Goal: Task Accomplishment & Management: Use online tool/utility

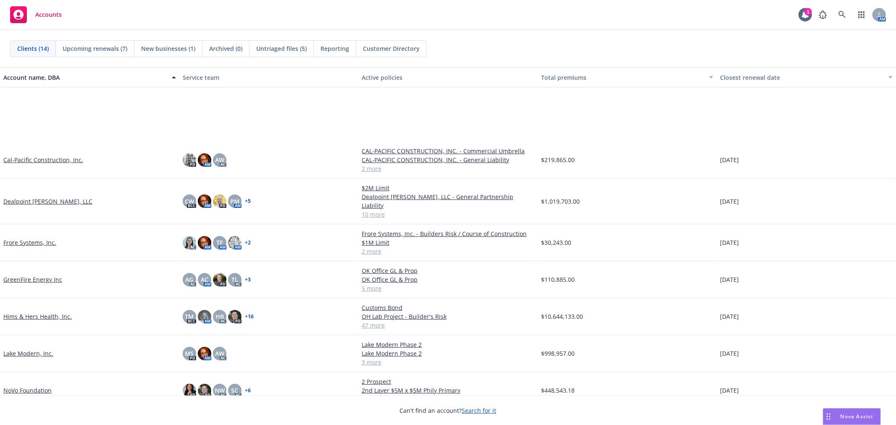
scroll to position [169, 0]
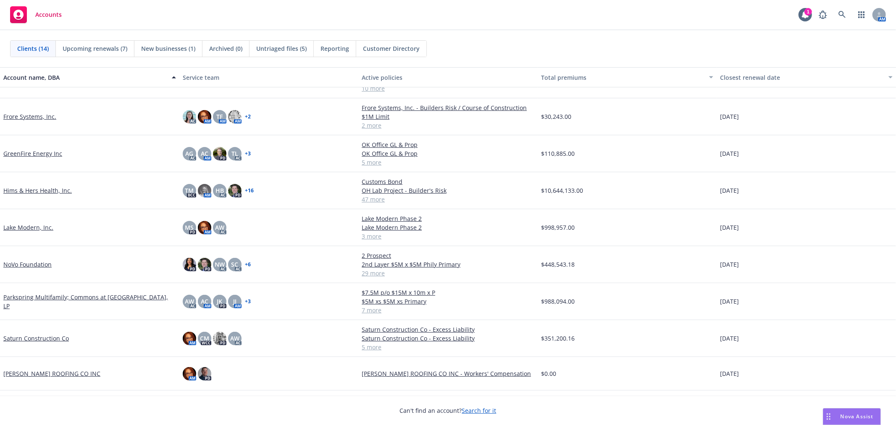
click at [841, 416] on span "Nova Assist" at bounding box center [857, 416] width 33 height 7
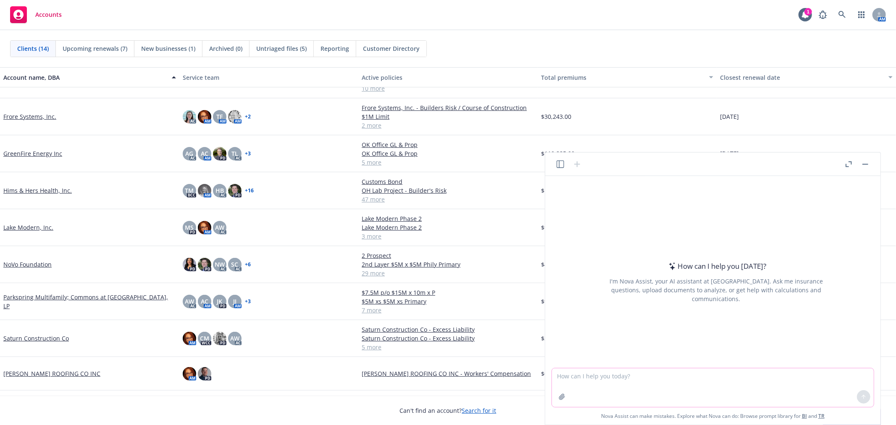
click at [623, 377] on textarea at bounding box center [713, 388] width 322 height 39
type textarea "Reword this email to my Underwriter - I had requested project specific quotes a…"
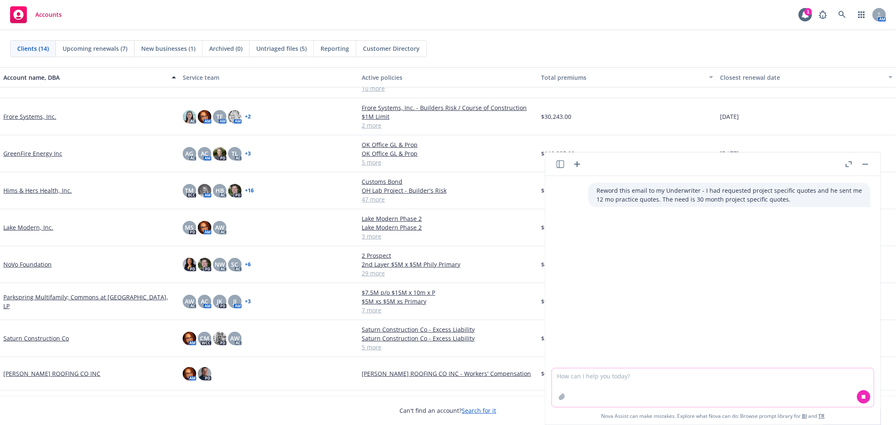
paste textarea "HI Homer, Confirming that our initial email is requesting project specific quot…"
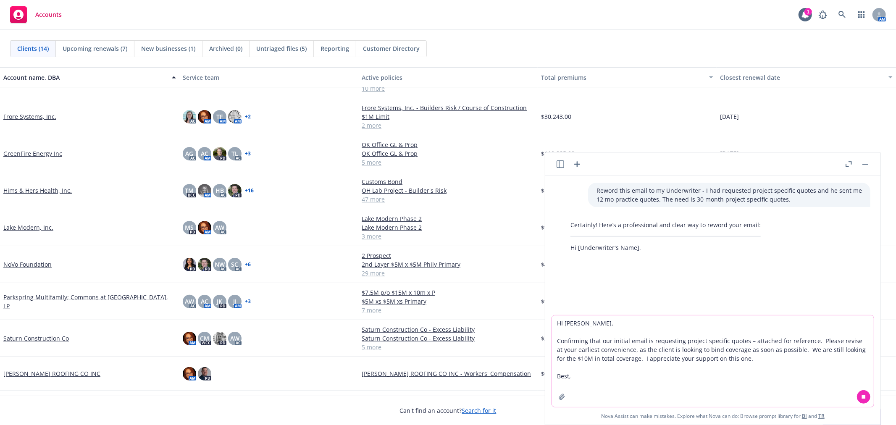
type textarea "HI Homer, Confirming that our initial email is requesting project specific quot…"
click at [862, 397] on icon at bounding box center [864, 397] width 6 height 6
click at [864, 398] on icon at bounding box center [864, 397] width 6 height 6
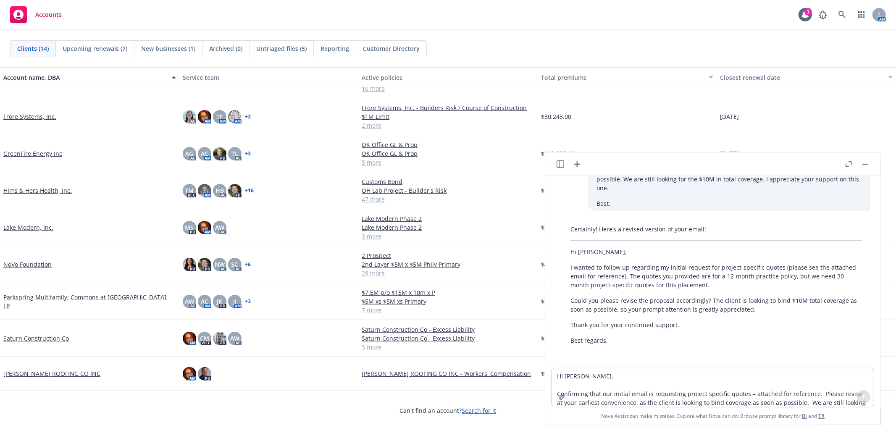
scroll to position [143, 0]
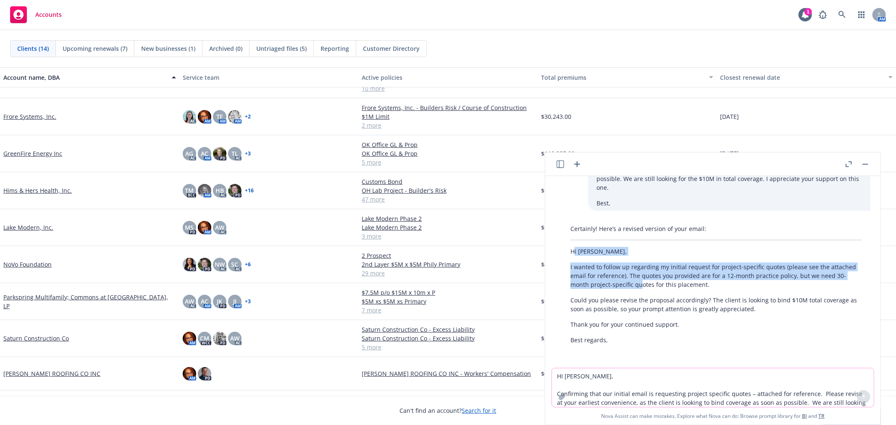
drag, startPoint x: 574, startPoint y: 251, endPoint x: 641, endPoint y: 282, distance: 73.7
click at [641, 282] on div "Certainly! Here’s a revised version of your email: Hi Homer, I wanted to follow…" at bounding box center [716, 284] width 308 height 127
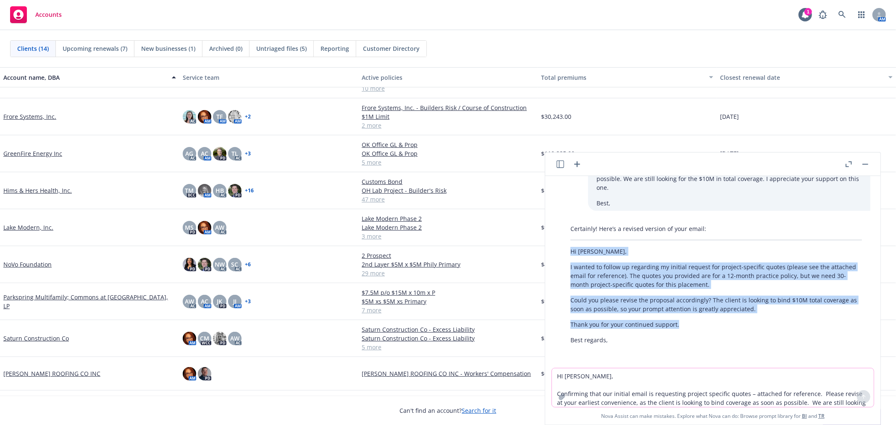
drag, startPoint x: 693, startPoint y: 326, endPoint x: 565, endPoint y: 253, distance: 146.6
click at [565, 253] on div "Certainly! Here’s a revised version of your email: Hi Homer, I wanted to follow…" at bounding box center [716, 284] width 308 height 127
copy div "Hi Homer, I wanted to follow up regarding my initial request for project-specif…"
click at [620, 380] on textarea "HI Homer, Confirming that our initial email is requesting project specific quot…" at bounding box center [713, 388] width 322 height 39
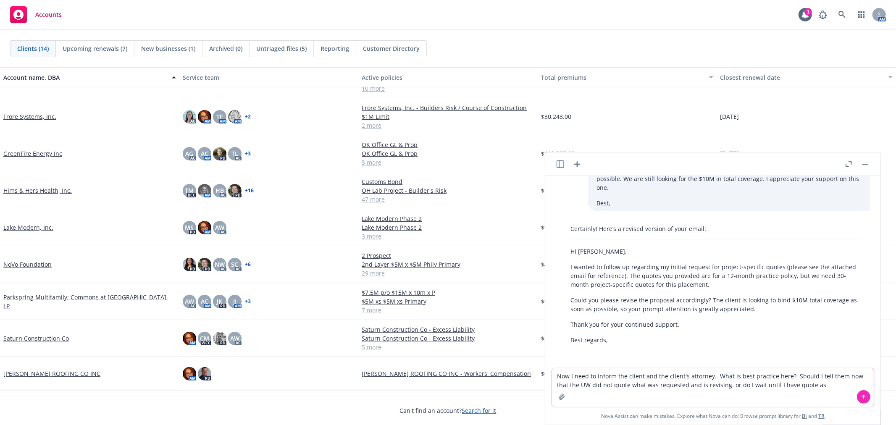
click at [814, 385] on textarea "Now I need to inform the client and the client's attorney. What is best practic…" at bounding box center [713, 388] width 322 height 39
drag, startPoint x: 828, startPoint y: 383, endPoint x: 798, endPoint y: 397, distance: 33.5
click at [798, 397] on textarea "Now I need to inform the client and the client's attorney. What is best practic…" at bounding box center [713, 388] width 322 height 39
drag, startPoint x: 854, startPoint y: 371, endPoint x: 856, endPoint y: 376, distance: 5.6
click at [765, 380] on textarea "Now I need to inform the client and the client's attorney. What is best practic…" at bounding box center [713, 383] width 322 height 47
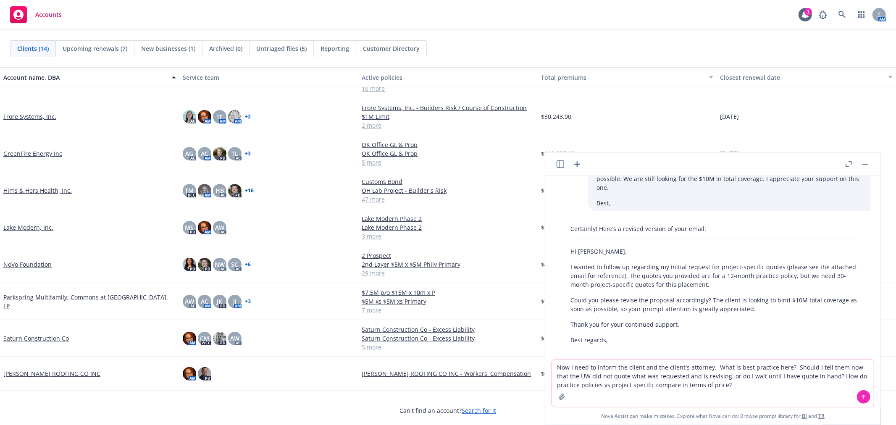
click at [730, 390] on textarea "Now I need to inform the client and the client's attorney. What is best practic…" at bounding box center [713, 383] width 322 height 47
type textarea "Now I need to inform the client and the client's attorney. What is best practic…"
click at [862, 397] on icon at bounding box center [863, 396] width 3 height 2
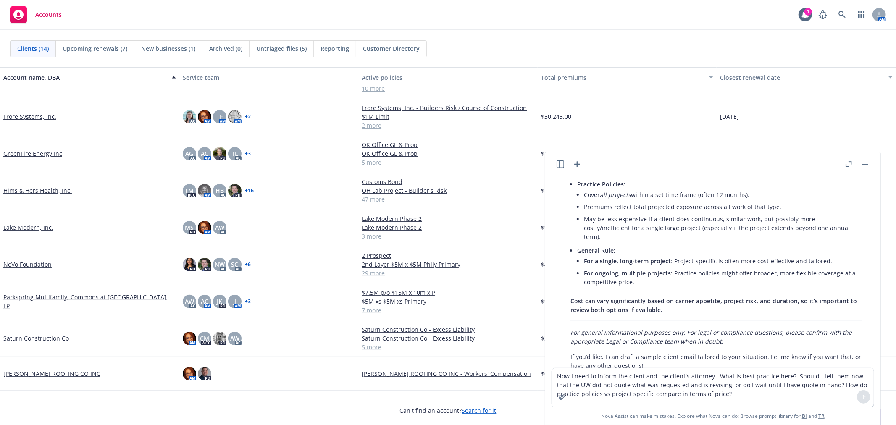
scroll to position [683, 0]
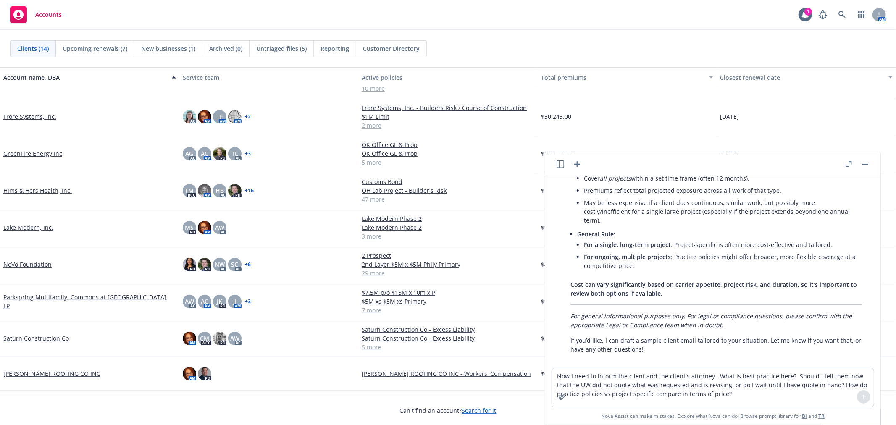
click at [41, 323] on div "Saturn Construction Co" at bounding box center [89, 338] width 179 height 37
click at [41, 334] on link "Saturn Construction Co" at bounding box center [36, 338] width 66 height 9
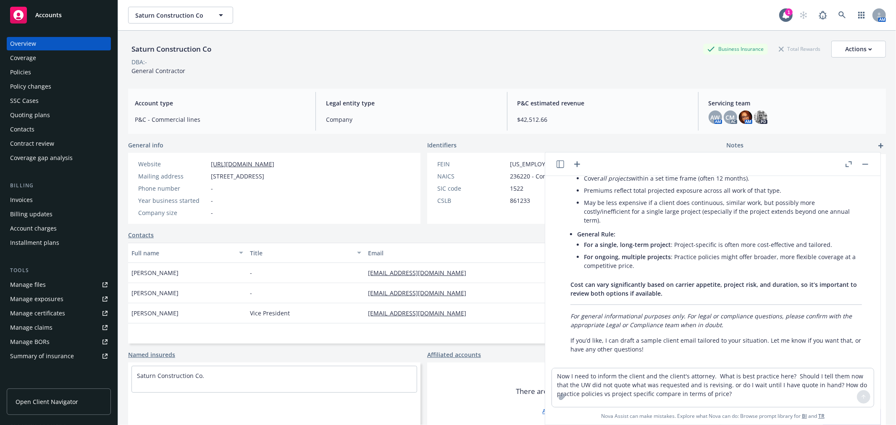
click at [27, 69] on div "Policies" at bounding box center [20, 72] width 21 height 13
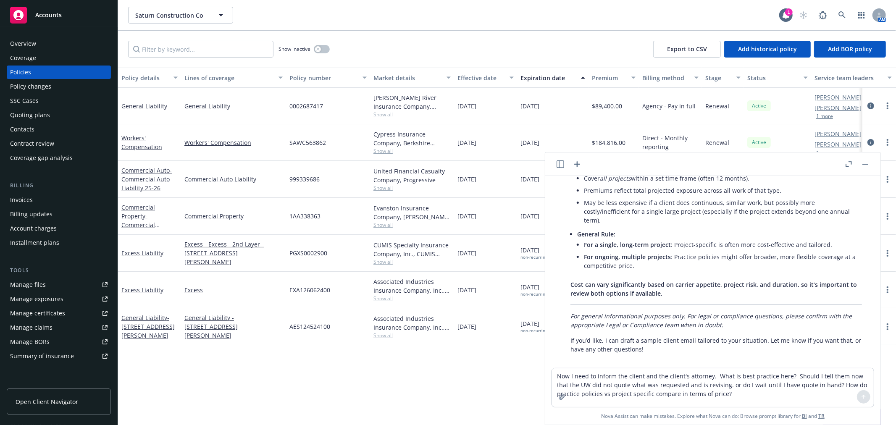
click at [868, 164] on icon "button" at bounding box center [866, 164] width 6 height 1
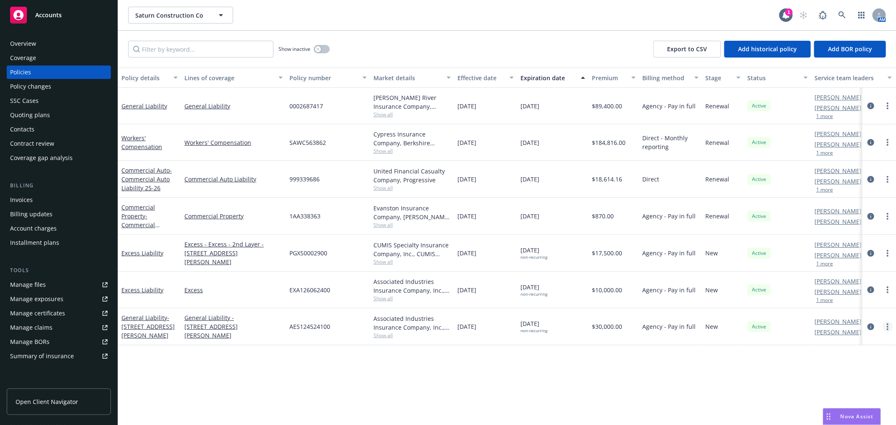
click at [889, 323] on link "more" at bounding box center [888, 327] width 10 height 10
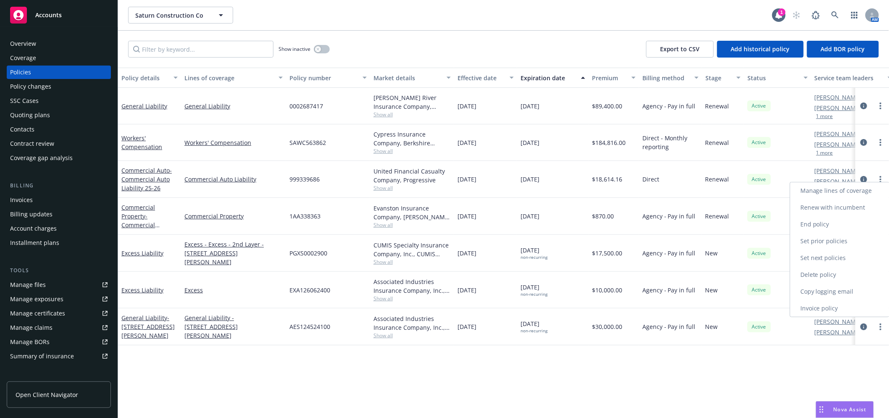
click at [862, 292] on link "Copy logging email" at bounding box center [840, 291] width 99 height 17
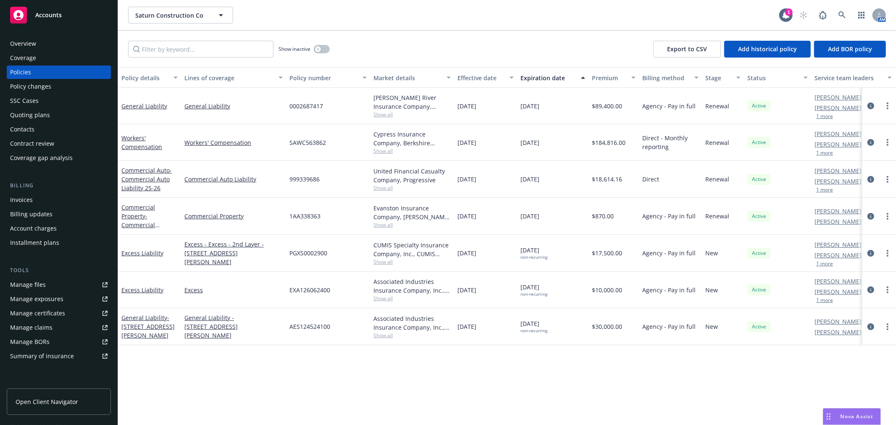
click at [40, 114] on div "Quoting plans" at bounding box center [30, 114] width 40 height 13
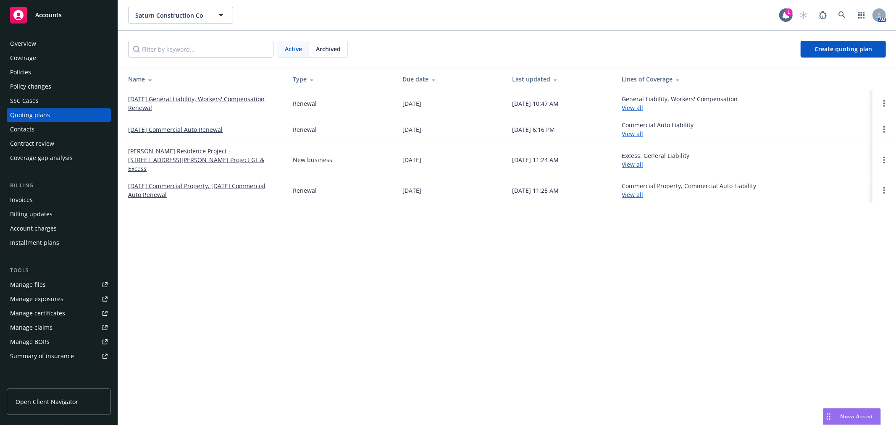
click at [198, 99] on link "[DATE] General Liability, Workers' Compensation Renewal" at bounding box center [203, 104] width 151 height 18
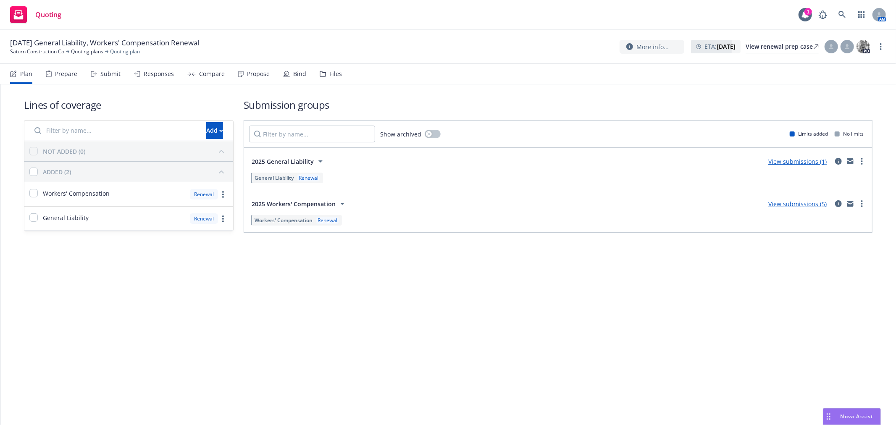
click at [797, 161] on link "View submissions (1)" at bounding box center [798, 162] width 58 height 8
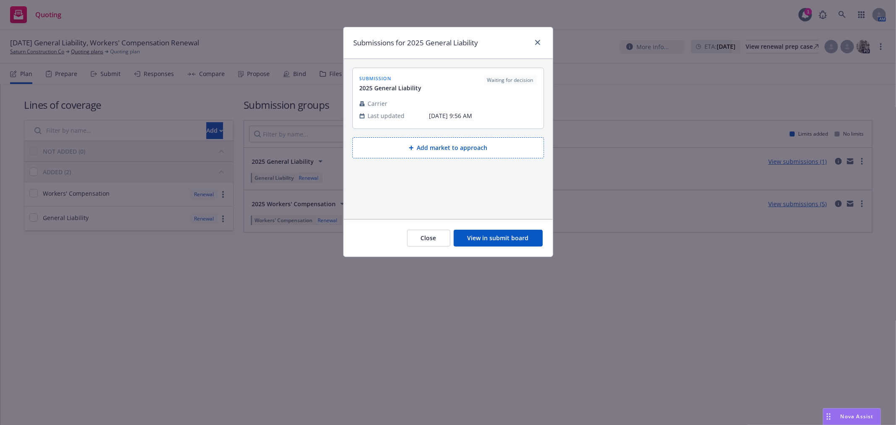
click at [499, 238] on button "View in submit board" at bounding box center [498, 238] width 89 height 17
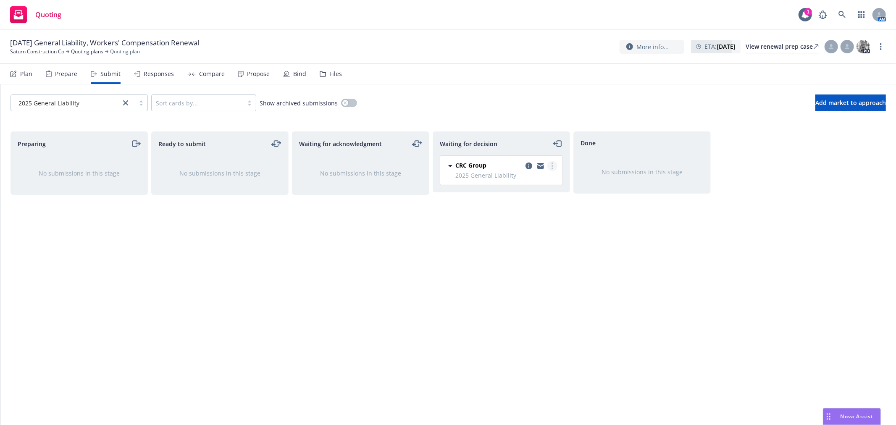
click at [551, 162] on link "more" at bounding box center [553, 166] width 10 height 10
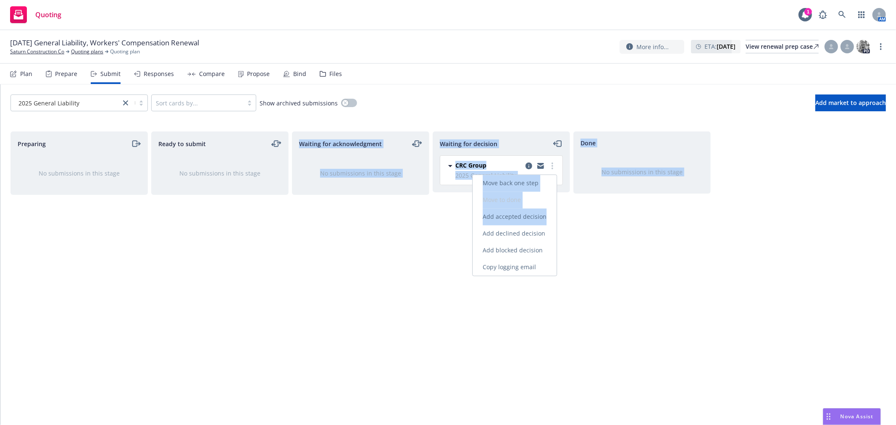
drag, startPoint x: 546, startPoint y: 217, endPoint x: 204, endPoint y: 238, distance: 343.2
click at [204, 238] on body "Quoting 1 AM [DATE] General Liability, Workers' Compensation Renewal Saturn Con…" at bounding box center [448, 212] width 896 height 425
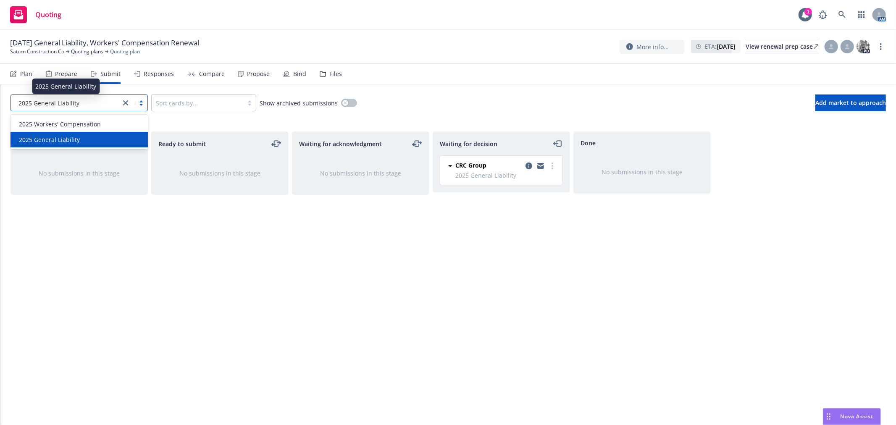
click at [74, 107] on span "2025 General Liability" at bounding box center [48, 103] width 61 height 9
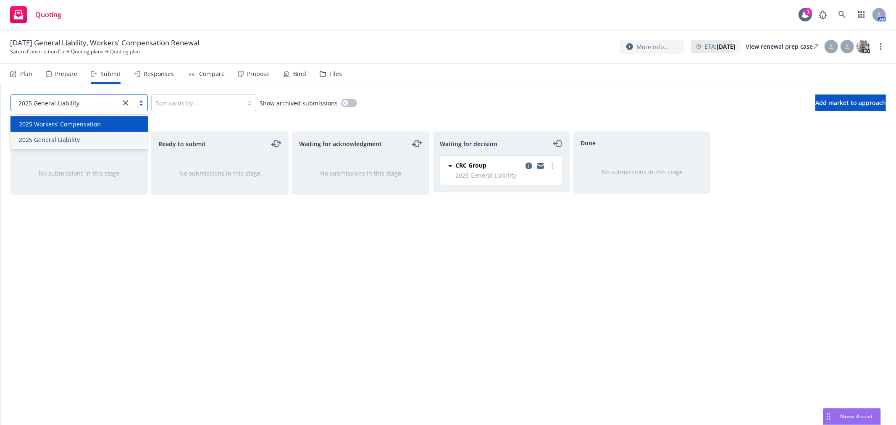
click at [74, 120] on span "2025 Workers' Compensation" at bounding box center [60, 124] width 82 height 9
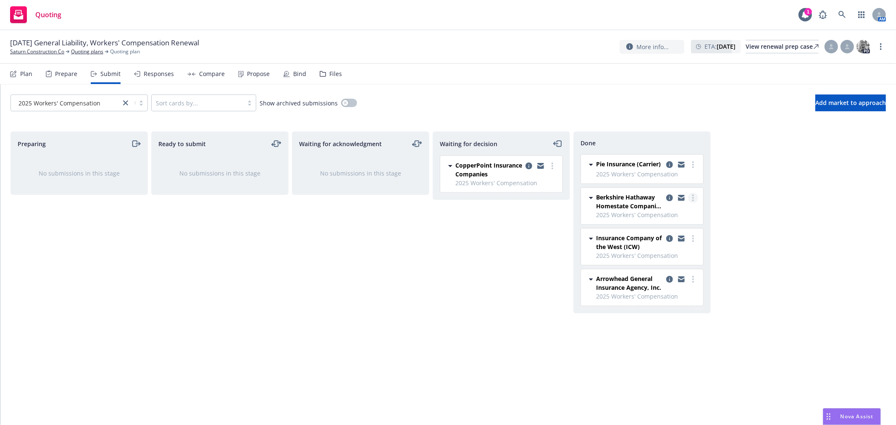
click at [696, 199] on link "more" at bounding box center [693, 198] width 10 height 10
click at [680, 233] on span "Add accepted decision" at bounding box center [656, 232] width 84 height 8
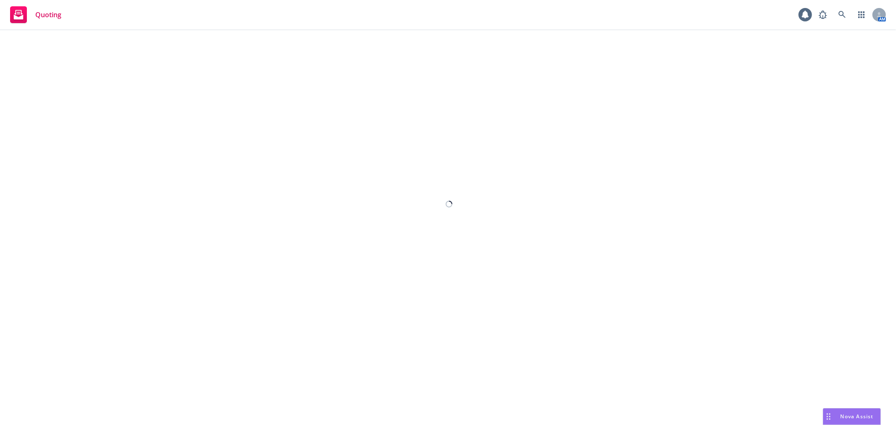
select select "12"
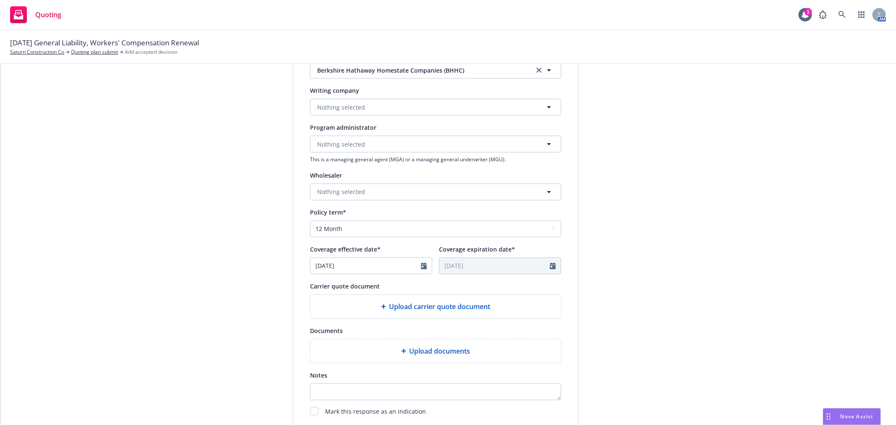
scroll to position [280, 0]
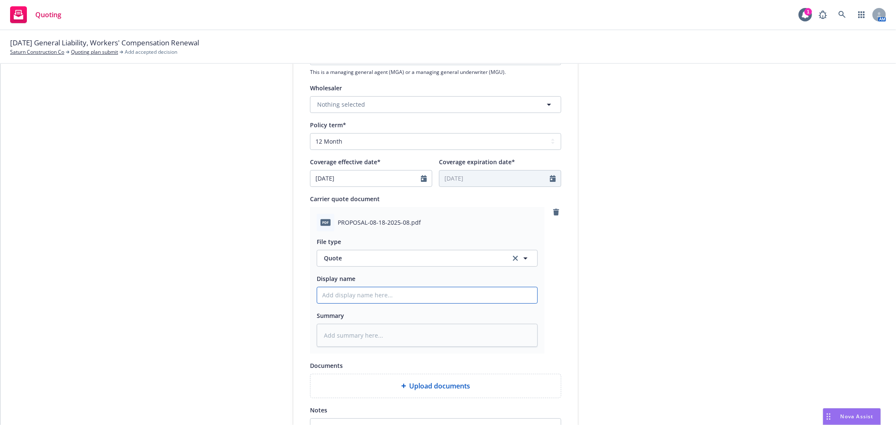
click at [364, 300] on input "Display name" at bounding box center [427, 295] width 220 height 16
type textarea "x"
type input "2"
type textarea "x"
type input "25"
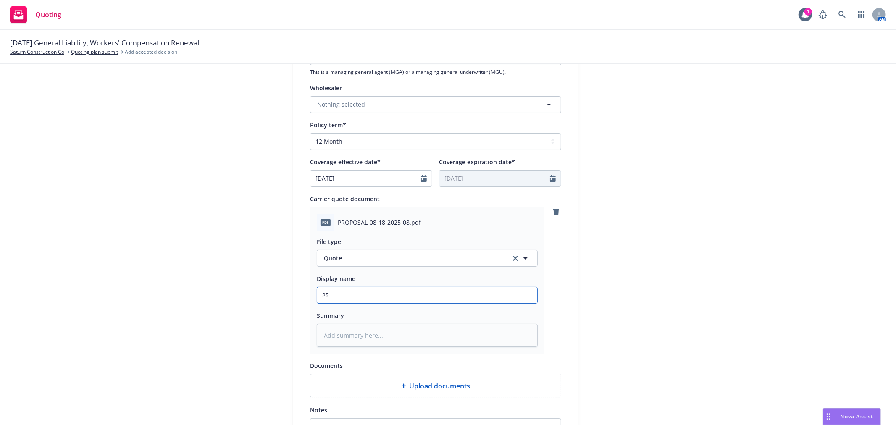
type textarea "x"
type input "25-"
type textarea "x"
type input "25-2"
type textarea "x"
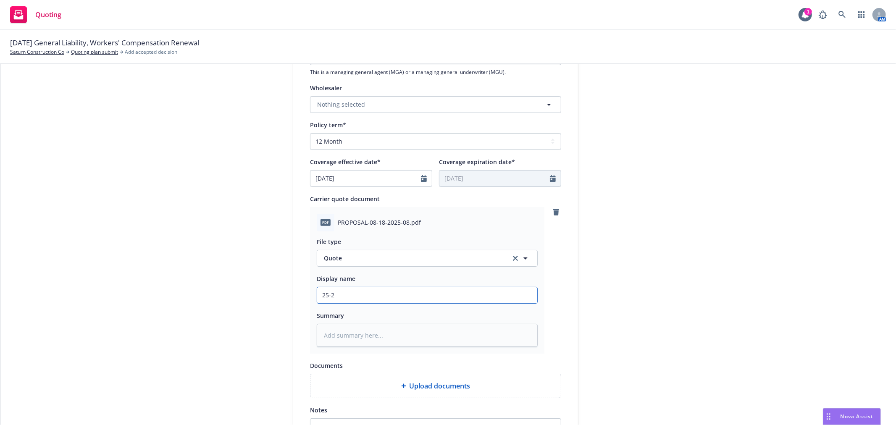
type input "25-26"
type textarea "x"
type input "25-26"
type textarea "x"
type input "25-26 B"
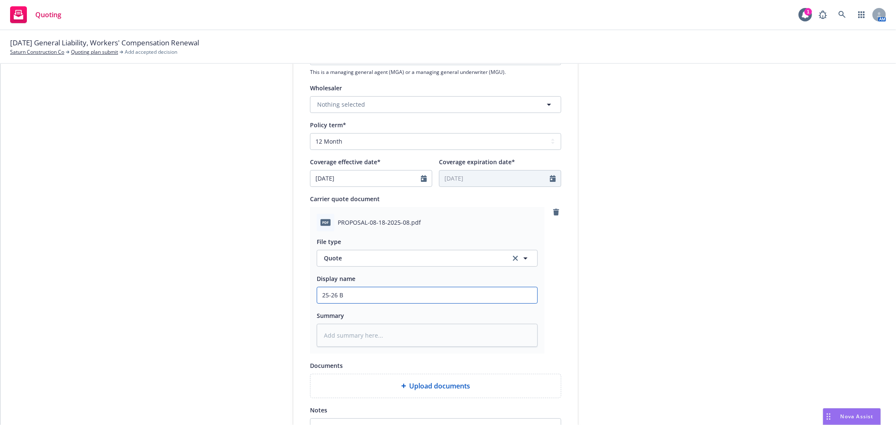
type textarea "x"
type input "25-26 BH"
type textarea "x"
type input "25-26 BHH"
type textarea "x"
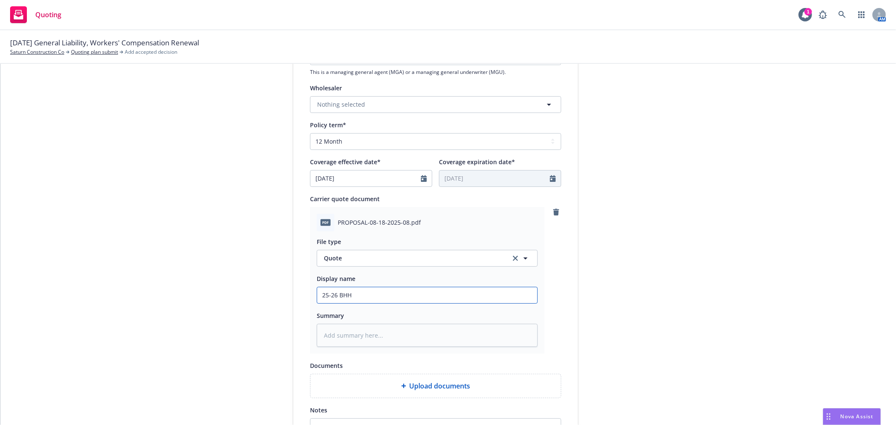
type input "25-26 BHHC"
type textarea "x"
type input "25-26 BHHC"
type textarea "x"
type input "25-26 BHHC R"
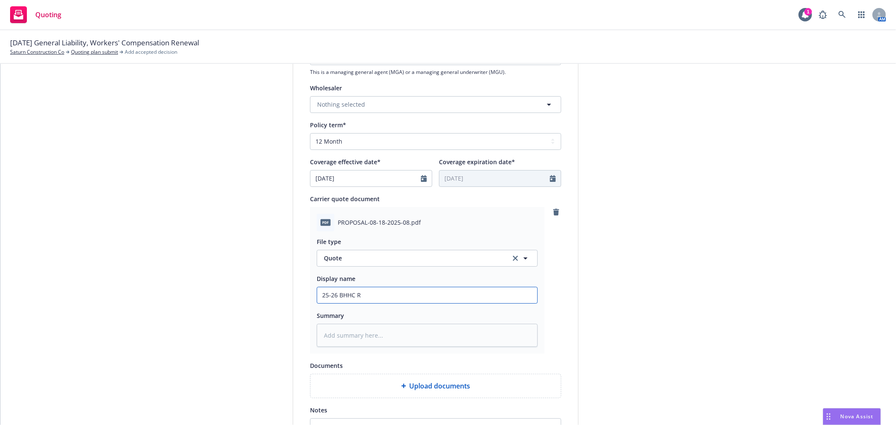
type textarea "x"
type input "25-26 BHHC Re"
type textarea "x"
type input "25-26 BHHC Rev"
type textarea "x"
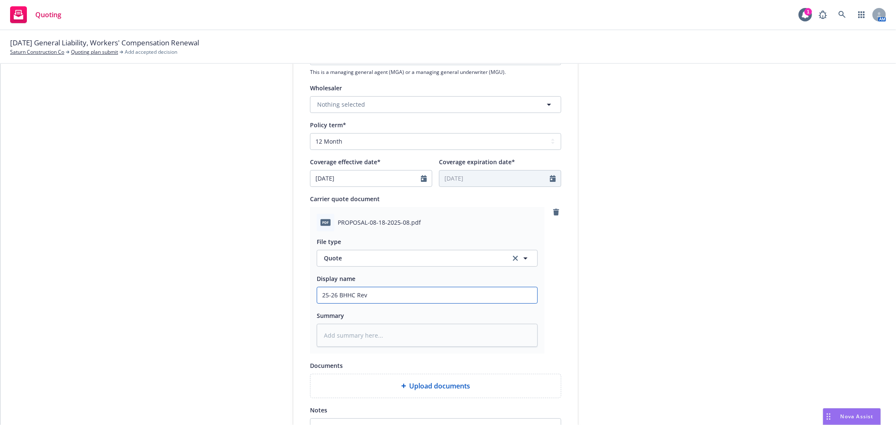
type input "25-26 BHHC Revi"
type textarea "x"
type input "25-26 BHHC [PERSON_NAME]"
type textarea "x"
type input "25-26 BHHC Revise"
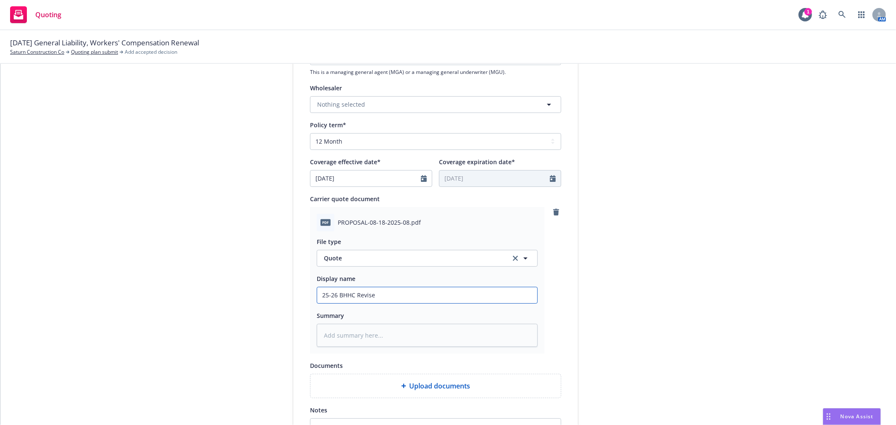
type textarea "x"
type input "25-26 BHHC Revised"
type textarea "x"
type input "25-26 BHHC Revised"
type textarea "x"
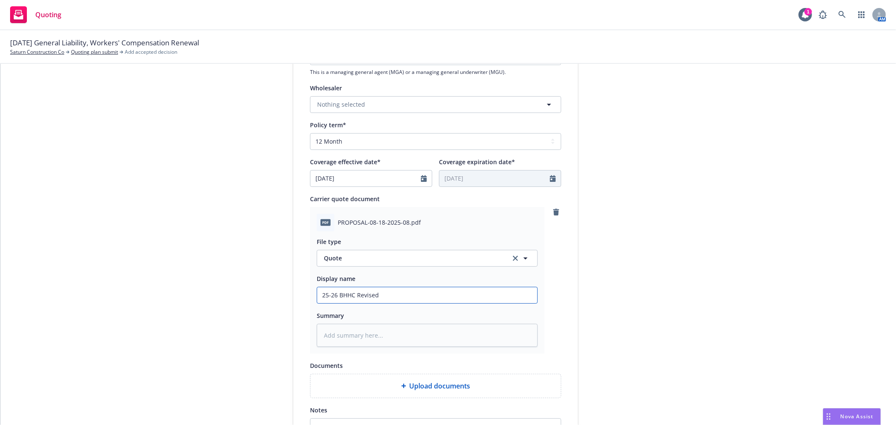
type input "25-26 BHHC Revised W"
type textarea "x"
type input "25-26 BHHC Revised WC"
type textarea "x"
type input "25-26 BHHC Revised WC"
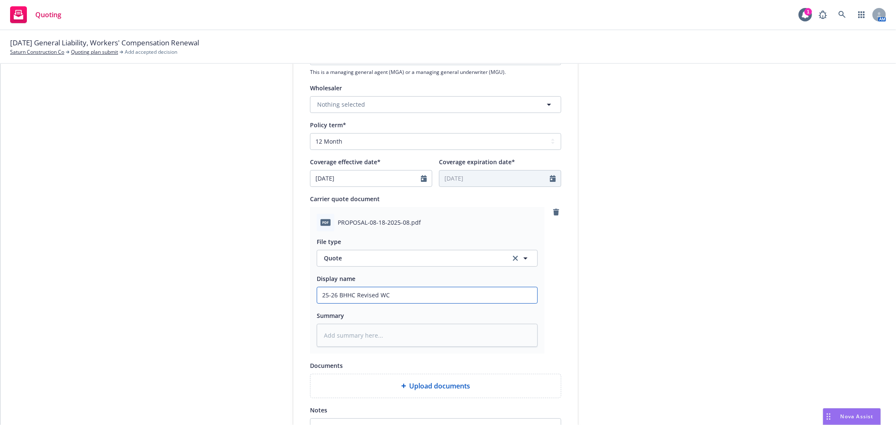
type textarea "x"
type input "25-26 BHHC Revised WC Q"
type textarea "x"
type input "25-26 BHHC Revised [PERSON_NAME]"
type textarea "x"
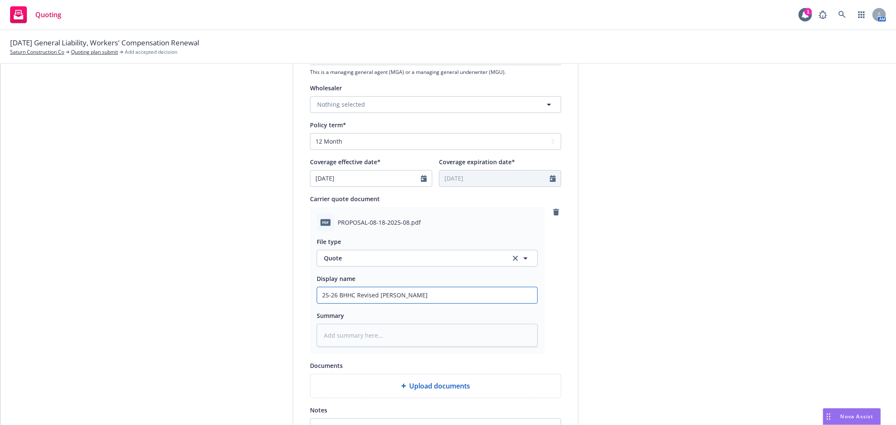
type input "25-26 BHHC Revised WC Quo"
type textarea "x"
type input "25-26 BHHC Revised WC Quot"
type textarea "x"
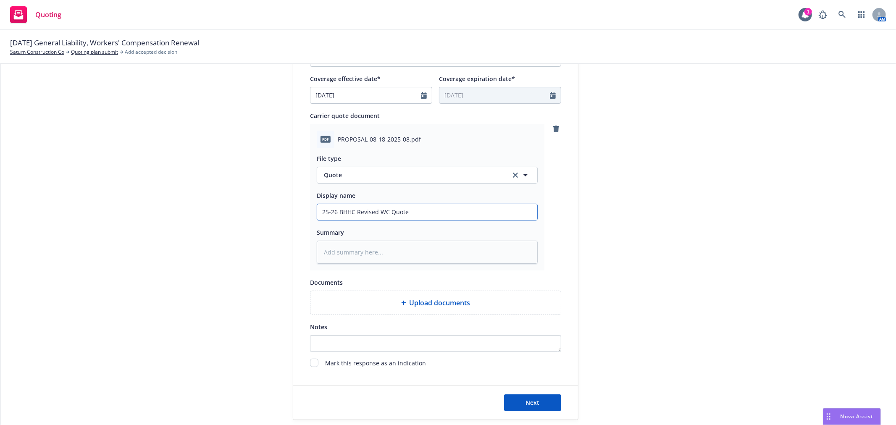
scroll to position [414, 0]
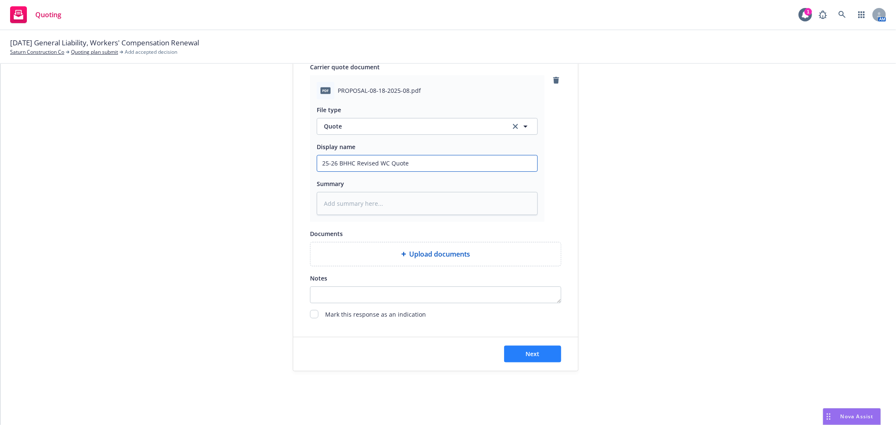
type input "25-26 BHHC Revised WC Quote"
click at [548, 351] on button "Next" at bounding box center [532, 354] width 57 height 17
type textarea "x"
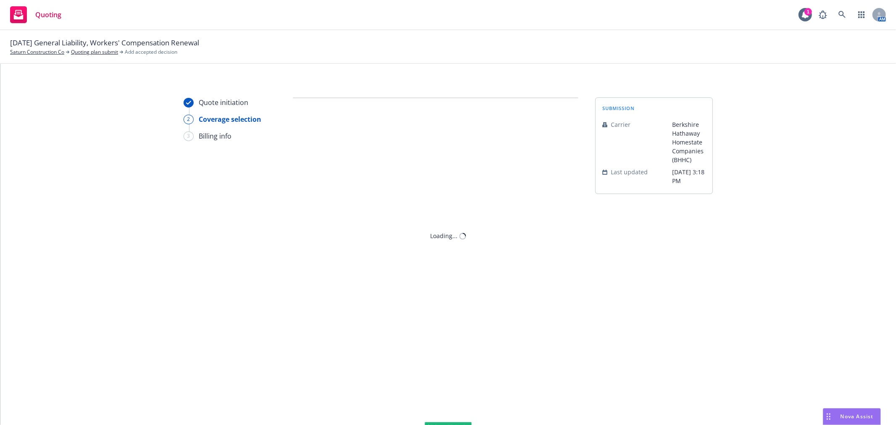
scroll to position [0, 0]
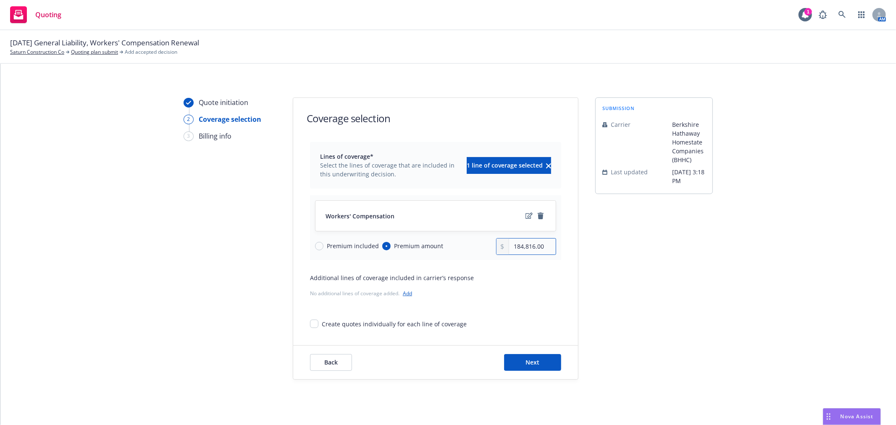
drag, startPoint x: 508, startPoint y: 247, endPoint x: 681, endPoint y: 240, distance: 173.3
click at [681, 240] on div "Quote initiation 2 Coverage selection 3 Billing info Coverage selection Lines o…" at bounding box center [449, 239] width 876 height 282
drag, startPoint x: 510, startPoint y: 246, endPoint x: 672, endPoint y: 244, distance: 162.2
click at [672, 244] on div "Quote initiation 2 Coverage selection 3 Billing info Coverage selection Lines o…" at bounding box center [449, 239] width 876 height 282
type input "202,868.00"
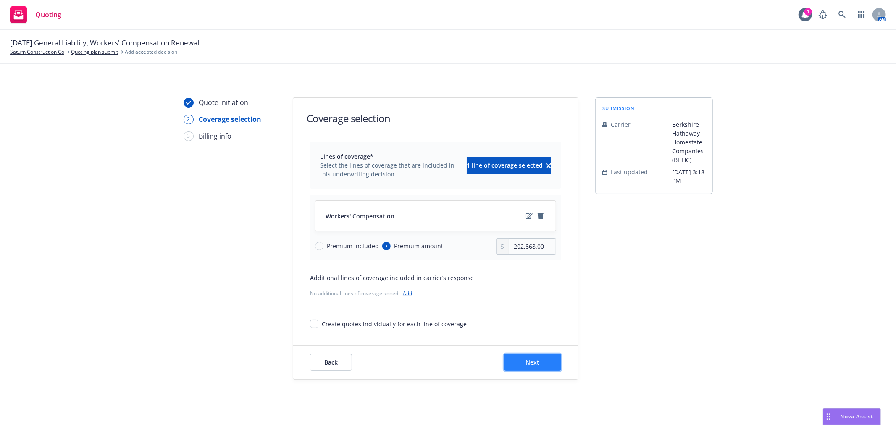
click at [544, 364] on button "Next" at bounding box center [532, 362] width 57 height 17
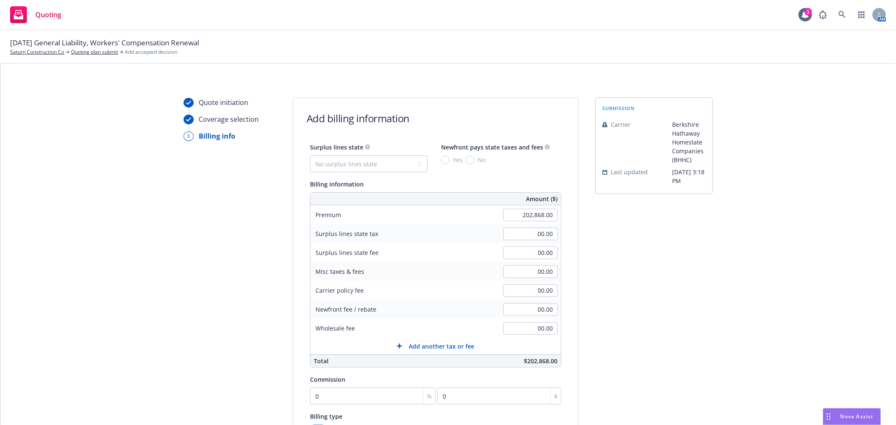
click at [841, 415] on span "Nova Assist" at bounding box center [857, 416] width 33 height 7
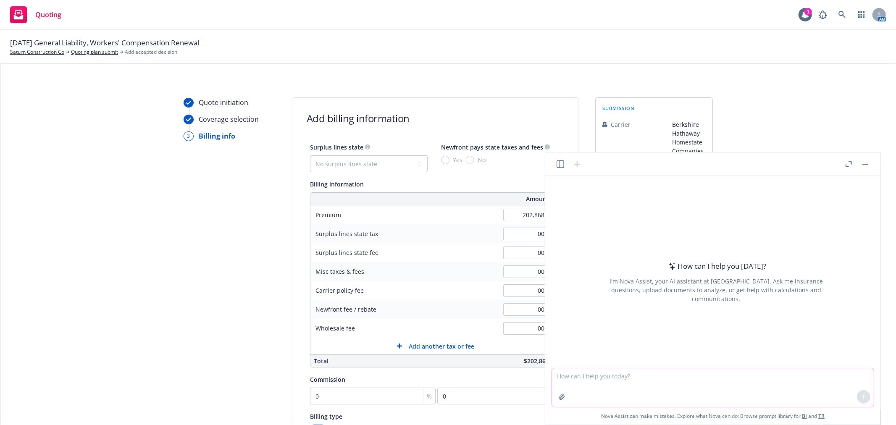
click at [665, 374] on textarea at bounding box center [713, 388] width 322 height 39
paste textarea
type textarea "What are my total taxes and fees here?"
click at [562, 397] on icon "button" at bounding box center [561, 396] width 5 height 5
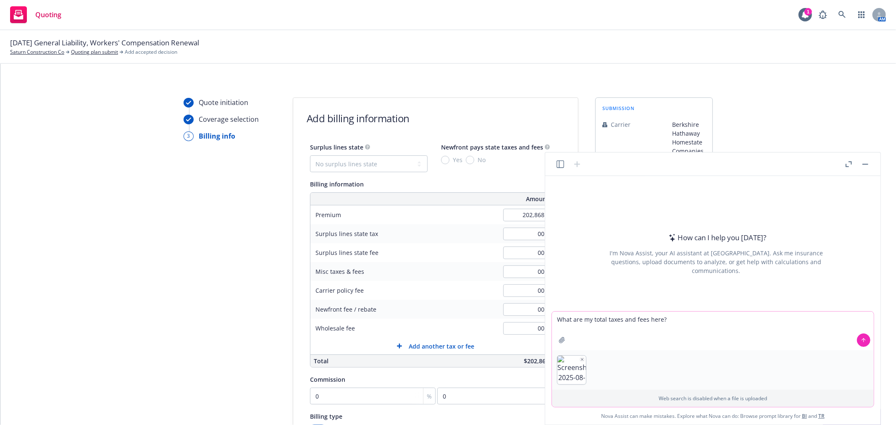
click at [867, 340] on icon at bounding box center [864, 340] width 6 height 6
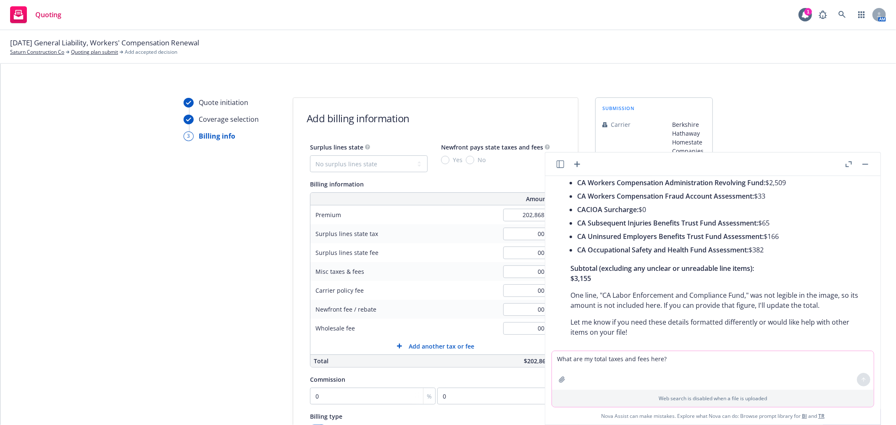
scroll to position [92, 0]
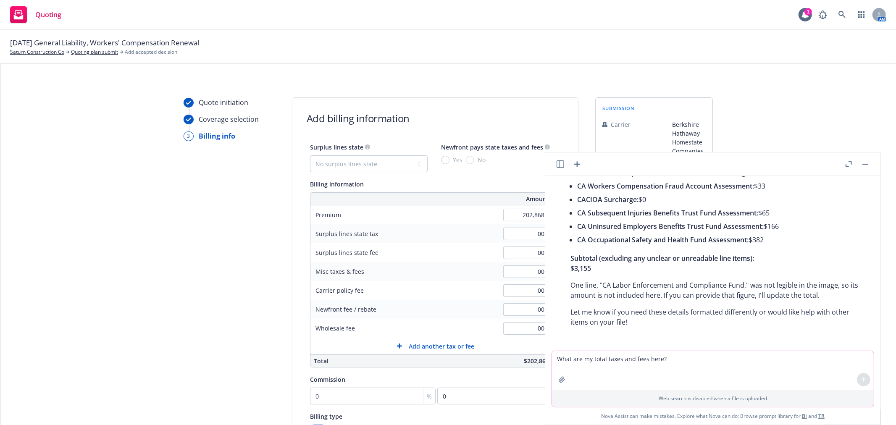
click at [648, 371] on textarea "What are my total taxes and fees here?" at bounding box center [713, 370] width 322 height 39
click at [611, 362] on textarea "What are my total taxes and fees here?" at bounding box center [713, 370] width 322 height 39
type textarea "$215 was the CA Labor Enforcement charge"
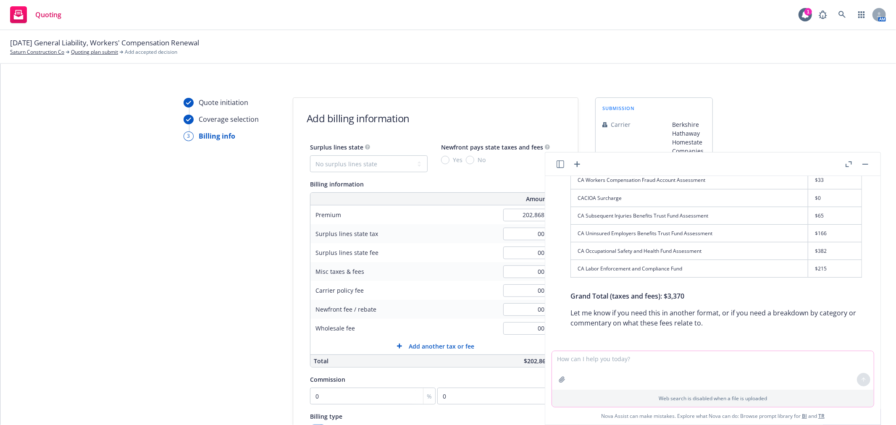
scroll to position [367, 0]
drag, startPoint x: 688, startPoint y: 296, endPoint x: 666, endPoint y: 298, distance: 21.9
click at [666, 298] on p "Grand Total (taxes and fees): $3,370" at bounding box center [717, 295] width 292 height 10
copy span "$3,370"
click at [636, 369] on textarea at bounding box center [713, 370] width 322 height 39
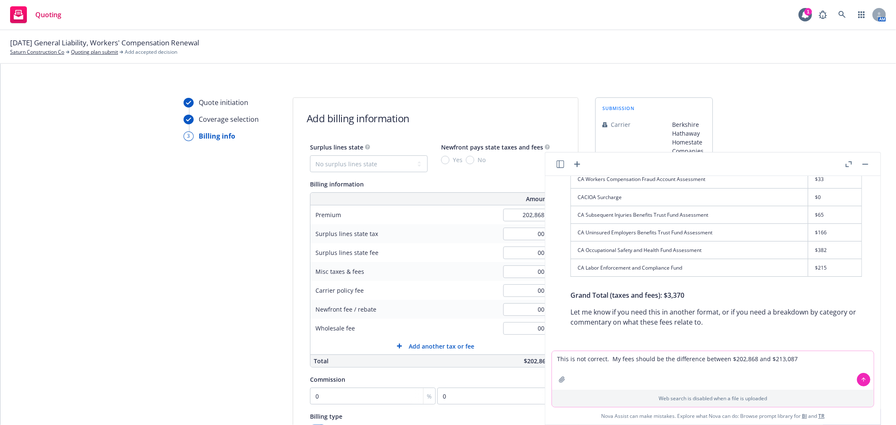
type textarea "This is not correct. My fees should be the difference between $202,868 and $213…"
click at [863, 377] on icon at bounding box center [864, 380] width 6 height 6
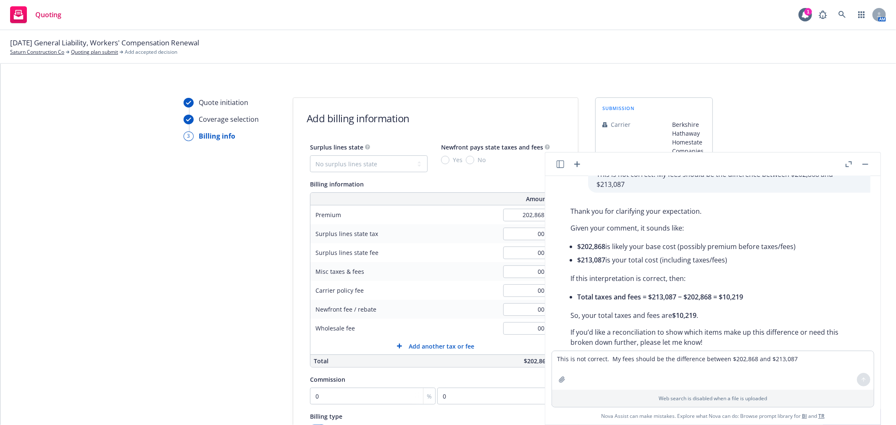
scroll to position [552, 0]
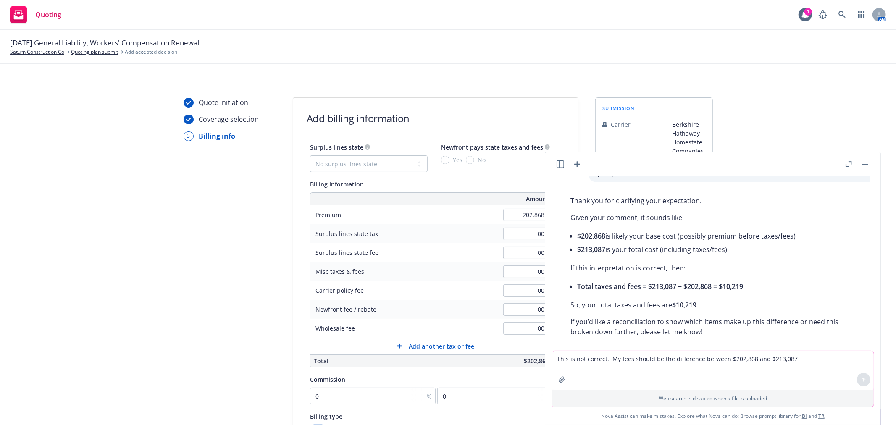
click at [676, 366] on textarea "This is not correct. My fees should be the difference between $202,868 and $213…" at bounding box center [713, 370] width 322 height 39
type textarea "Please rereview the image - is this correct with the fees listed?"
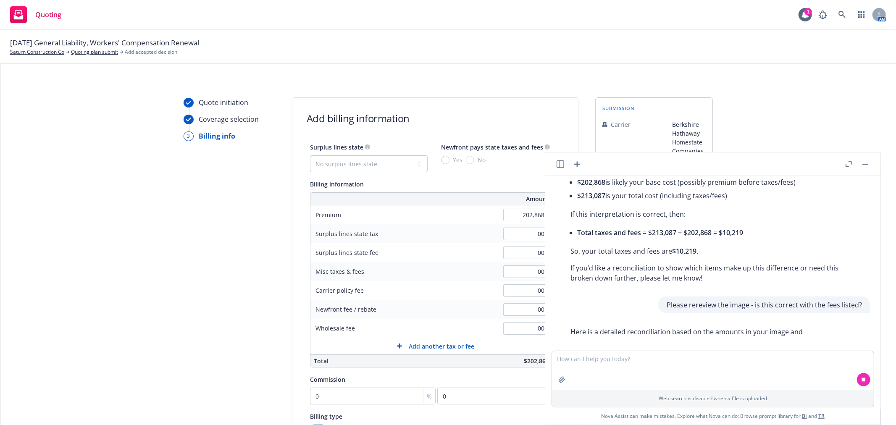
scroll to position [612, 0]
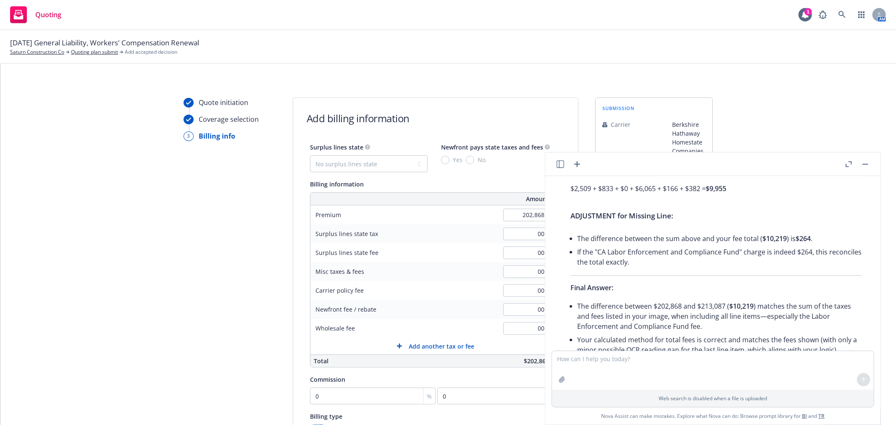
scroll to position [1027, 0]
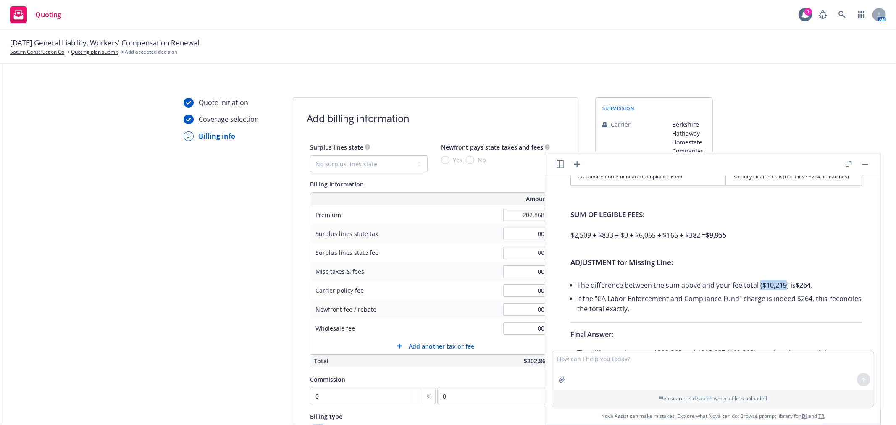
drag, startPoint x: 759, startPoint y: 285, endPoint x: 786, endPoint y: 290, distance: 27.9
click at [786, 290] on li "The difference between the sum above and your fee total ( $10,219 ) is $264 ." at bounding box center [719, 285] width 285 height 13
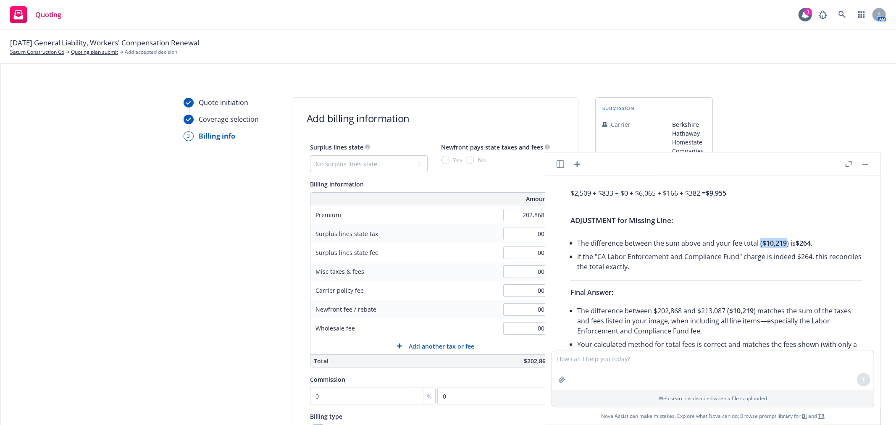
scroll to position [1023, 0]
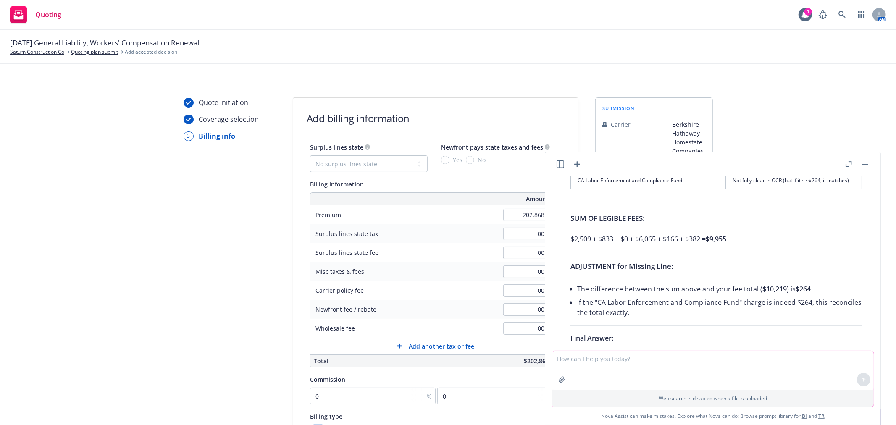
click at [648, 371] on textarea at bounding box center [713, 370] width 322 height 39
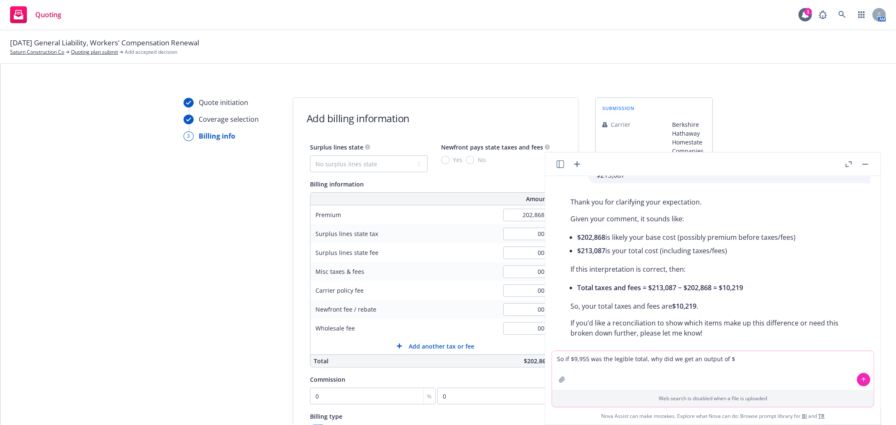
scroll to position [416, 0]
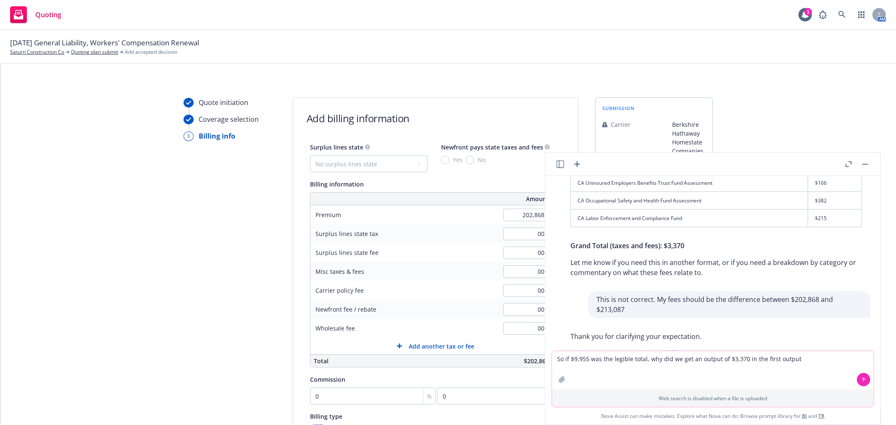
type textarea "So if $9,955 was the legible total, why did we get an output of $3,370 in the f…"
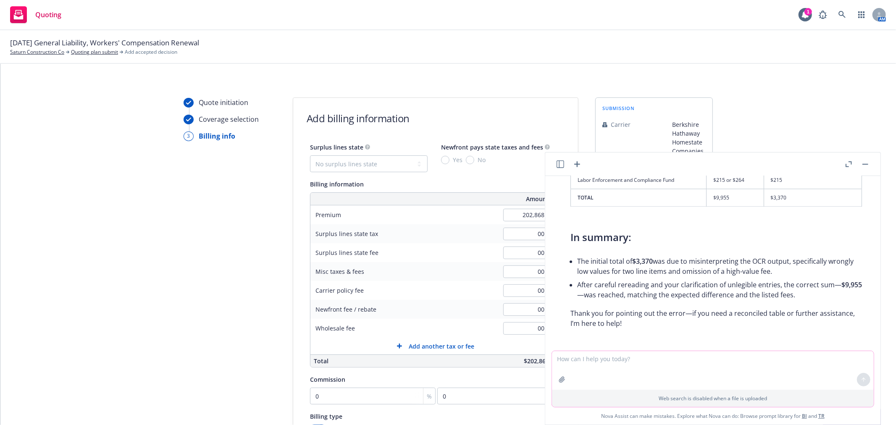
scroll to position [1660, 0]
drag, startPoint x: 651, startPoint y: 323, endPoint x: 630, endPoint y: 321, distance: 21.1
click at [630, 321] on p "Thank you for pointing out the error—if you need a reconciled table or further …" at bounding box center [717, 317] width 292 height 20
drag, startPoint x: 644, startPoint y: 321, endPoint x: 551, endPoint y: 321, distance: 92.9
click at [551, 321] on div "png Screenshot [DATE] 075036.png What are my total taxes and fees here? Based o…" at bounding box center [713, 263] width 329 height 175
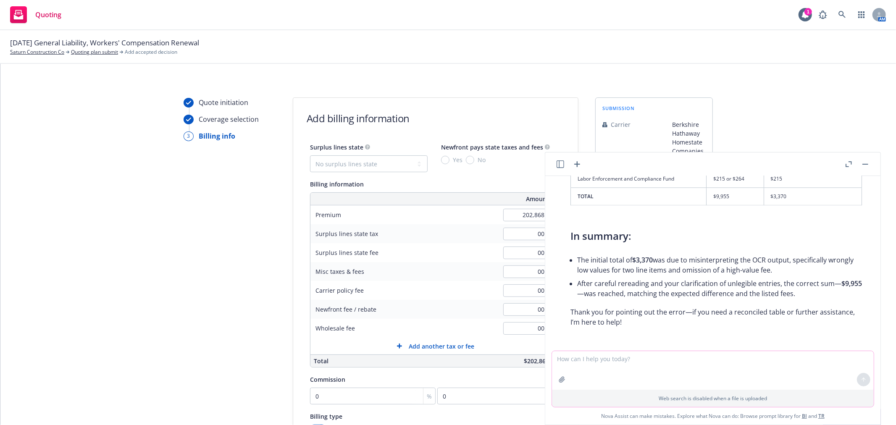
click at [661, 369] on textarea at bounding box center [713, 370] width 322 height 39
drag, startPoint x: 169, startPoint y: 385, endPoint x: 133, endPoint y: 379, distance: 36.3
click at [867, 164] on rect "button" at bounding box center [866, 164] width 6 height 1
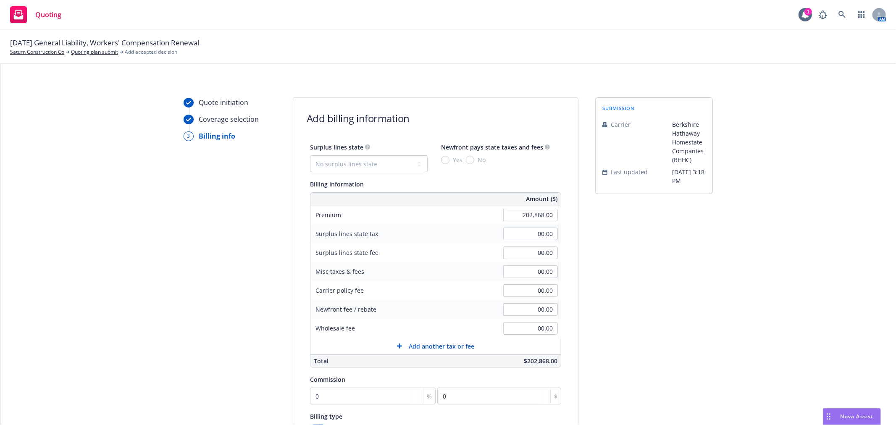
click at [857, 417] on span "Nova Assist" at bounding box center [857, 416] width 33 height 7
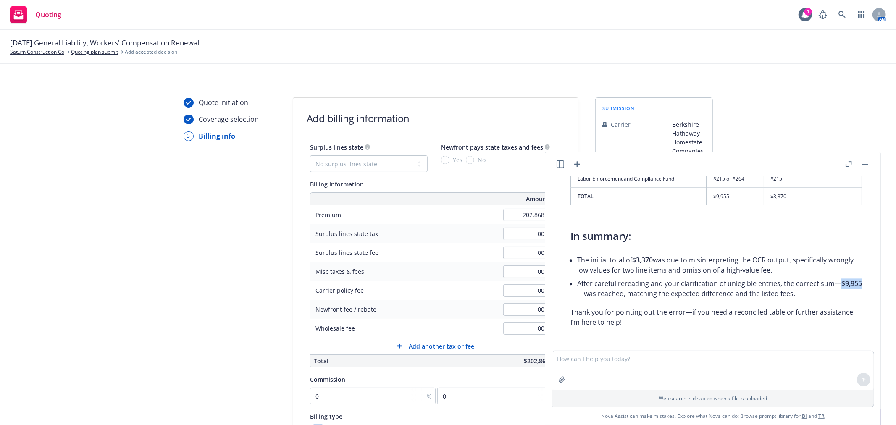
drag, startPoint x: 579, startPoint y: 293, endPoint x: 597, endPoint y: 295, distance: 18.2
click at [842, 288] on span "$9,955" at bounding box center [852, 283] width 21 height 9
click at [688, 366] on textarea at bounding box center [713, 370] width 322 height 39
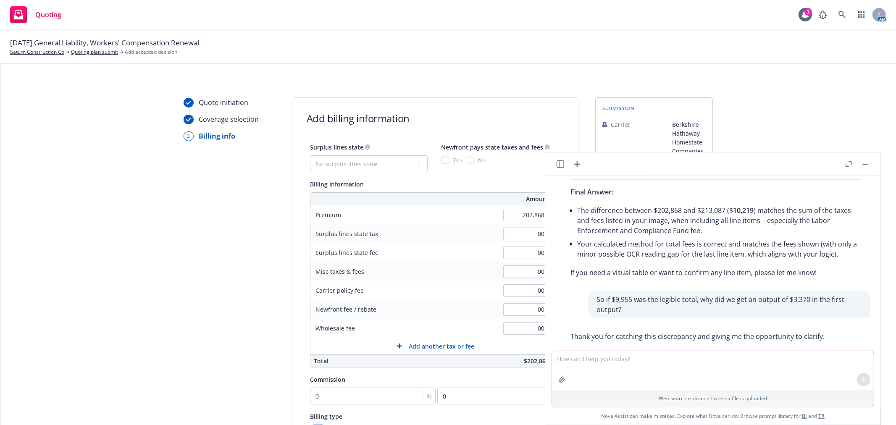
scroll to position [1146, 0]
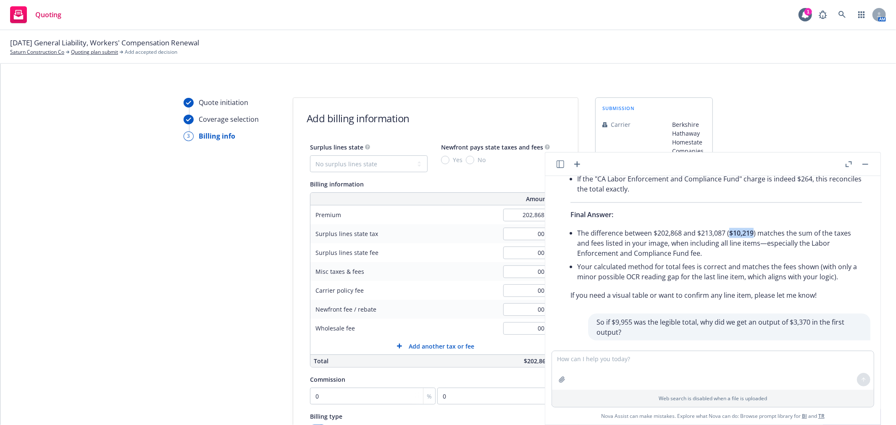
drag, startPoint x: 729, startPoint y: 234, endPoint x: 754, endPoint y: 236, distance: 24.4
click at [754, 236] on li "The difference between $202,868 and $213,087 ( $10,219 ) matches the sum of the…" at bounding box center [719, 244] width 285 height 34
copy span "$10,219"
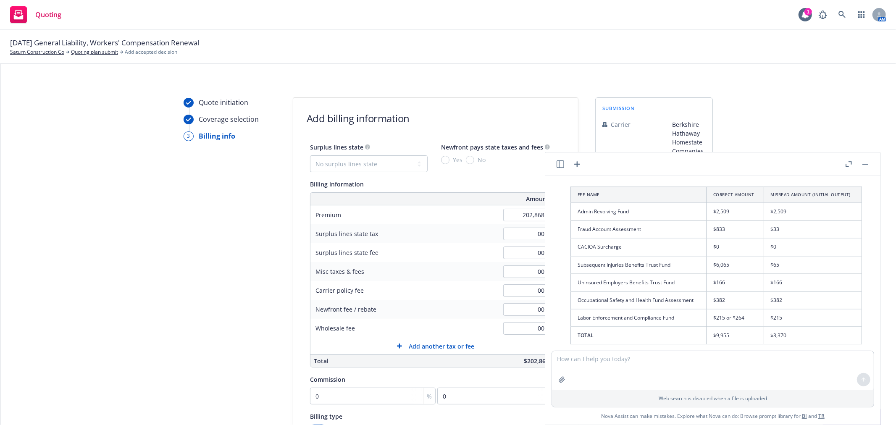
scroll to position [1660, 0]
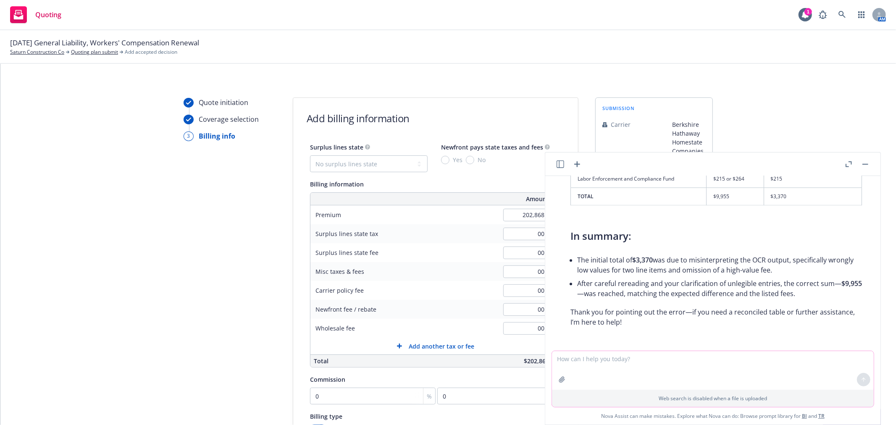
click at [675, 366] on textarea at bounding box center [713, 370] width 322 height 39
paste textarea "$10,219"
type textarea "Again, this is incorrect - the total fees are $10,219"
click at [864, 377] on icon at bounding box center [864, 380] width 6 height 6
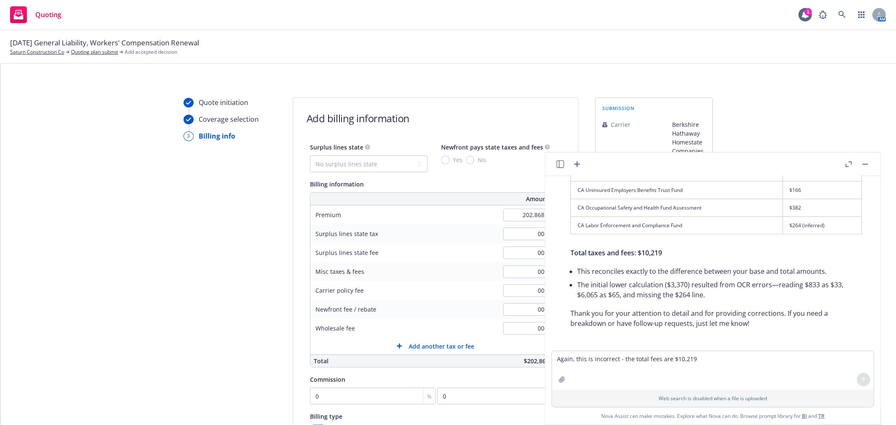
scroll to position [2027, 0]
click at [867, 166] on button "button" at bounding box center [866, 164] width 10 height 10
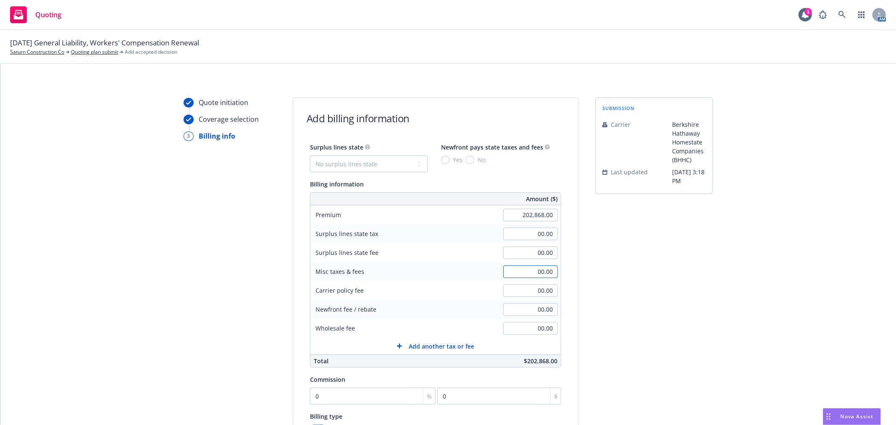
paste input "$10,219"
click at [564, 330] on div "Surplus lines state No surplus lines state [US_STATE] [US_STATE] [US_STATE] [US…" at bounding box center [435, 298] width 285 height 312
click at [519, 271] on input "00.00" at bounding box center [530, 272] width 55 height 13
paste input "$10,219"
click at [519, 271] on input "00.00" at bounding box center [530, 272] width 55 height 13
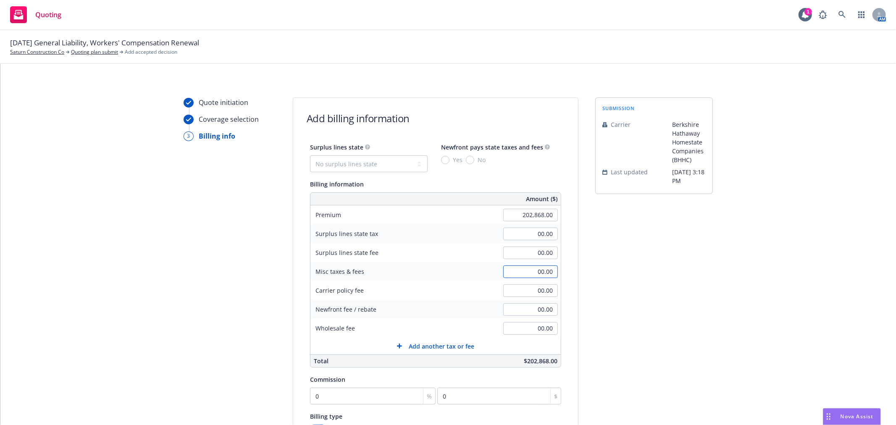
paste input "$10,219"
click at [540, 271] on input "$10,219" at bounding box center [530, 272] width 55 height 13
click at [545, 271] on input "$10,219" at bounding box center [530, 272] width 55 height 13
click at [527, 273] on input "00.00" at bounding box center [530, 272] width 55 height 13
paste input "$10,219"
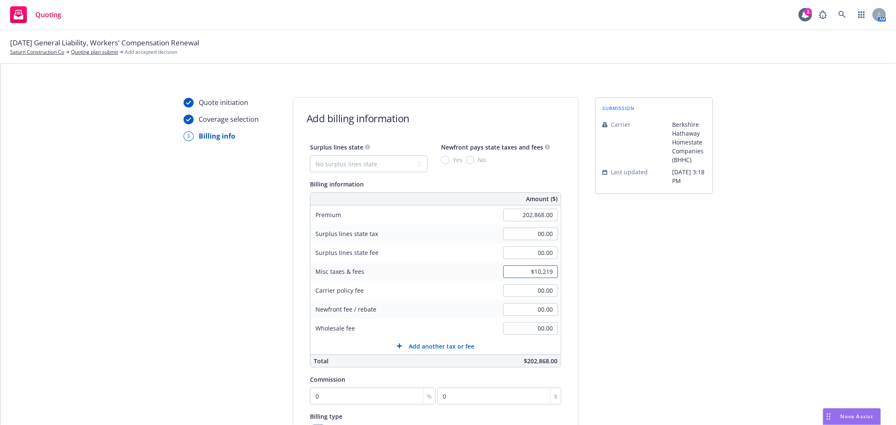
click at [545, 272] on input "$10,219" at bounding box center [530, 272] width 55 height 13
click at [542, 287] on input "00.00" at bounding box center [530, 291] width 55 height 13
click at [543, 271] on input "00.00" at bounding box center [530, 272] width 55 height 13
type input "10,219.00"
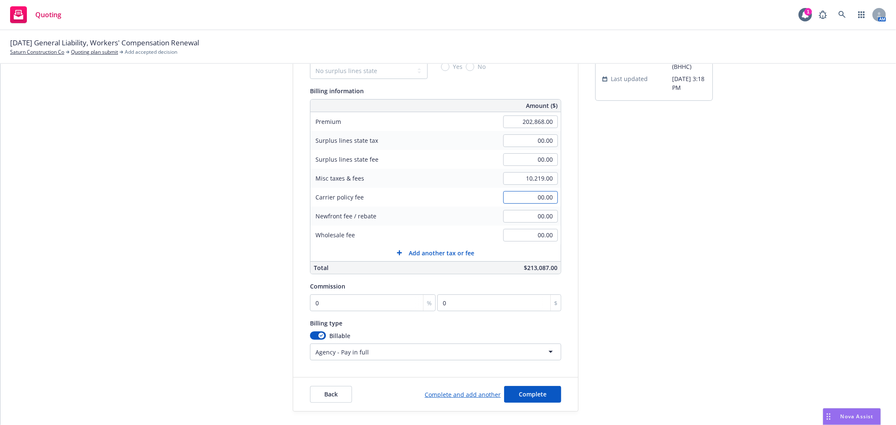
scroll to position [134, 0]
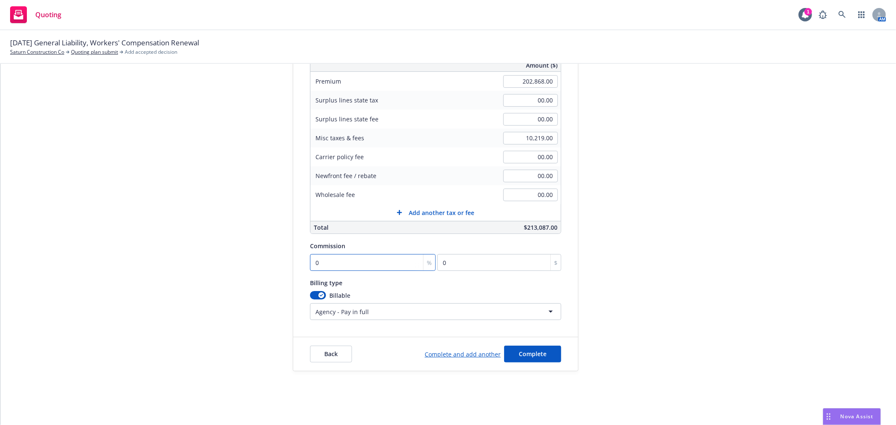
click at [353, 264] on input "0" at bounding box center [373, 262] width 126 height 17
type input "1"
type input "2028.68"
type input "14"
type input "28401.52"
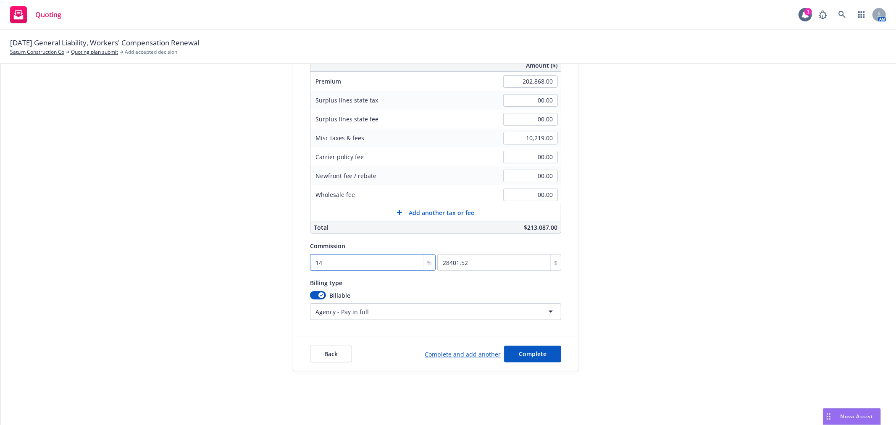
type input "14"
click at [409, 284] on div "Billing type" at bounding box center [435, 283] width 251 height 10
click at [370, 310] on html "Quoting 1 AM [DATE] General Liability, Workers' Compensation Renewal Saturn Con…" at bounding box center [448, 212] width 896 height 425
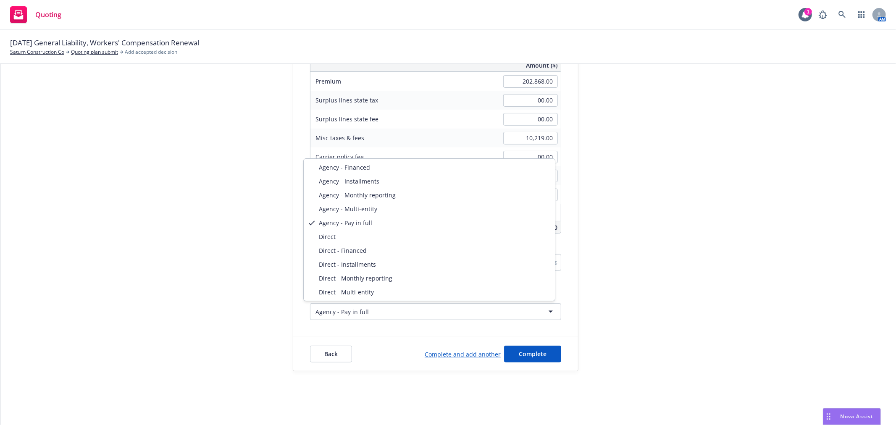
select select "DIRECT_MONTHLY_REPORTING"
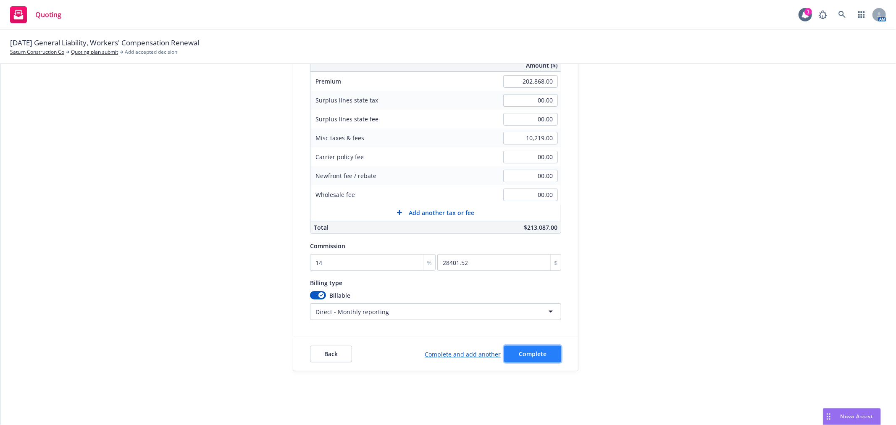
click at [519, 353] on span "Complete" at bounding box center [533, 354] width 28 height 8
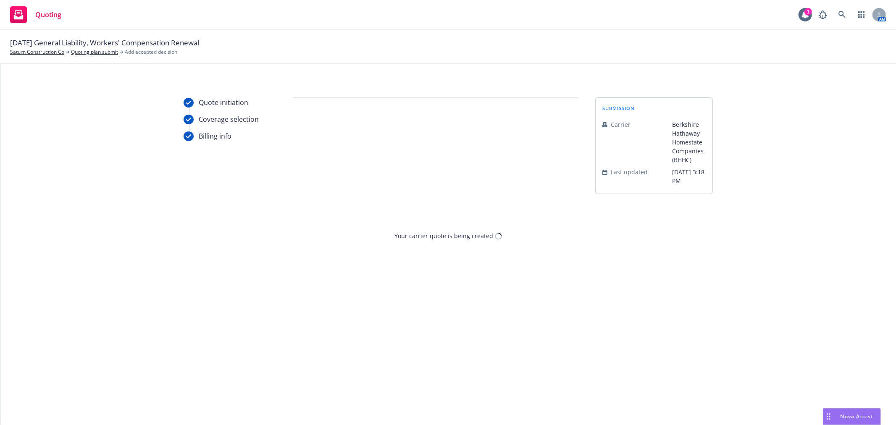
scroll to position [0, 0]
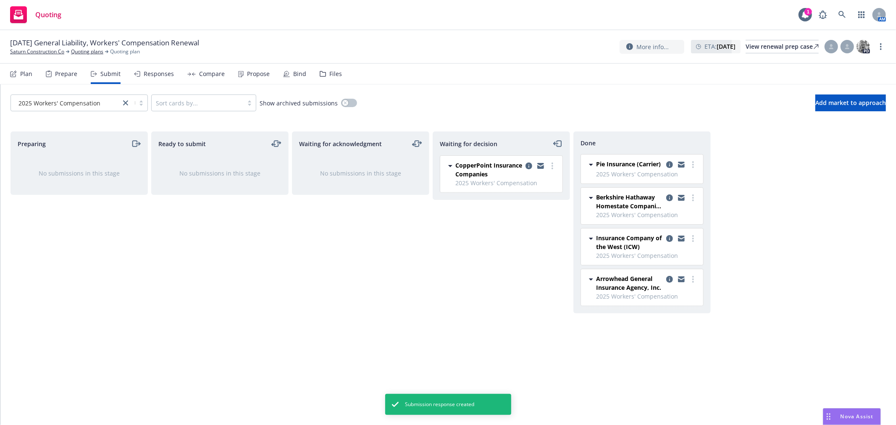
click at [219, 74] on div "Compare" at bounding box center [212, 74] width 26 height 7
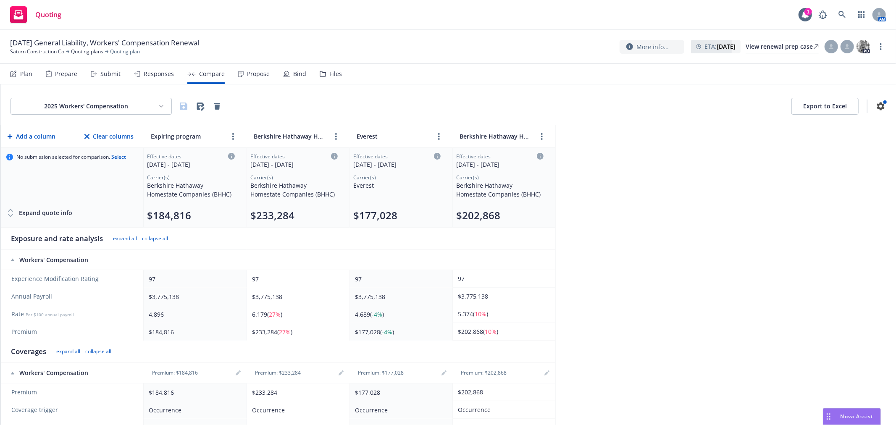
click at [841, 417] on span "Nova Assist" at bounding box center [857, 416] width 33 height 7
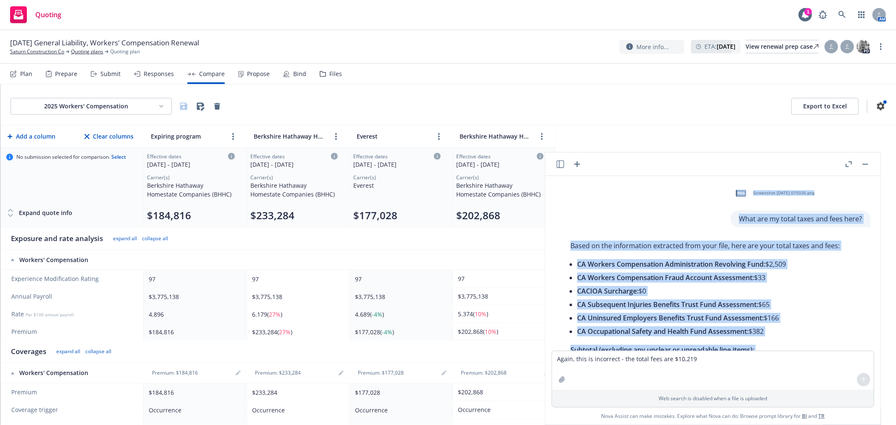
drag, startPoint x: 781, startPoint y: 324, endPoint x: 652, endPoint y: 194, distance: 183.1
click at [652, 194] on div "png Screenshot [DATE] 075036.png What are my total taxes and fees here? Based o…" at bounding box center [713, 263] width 329 height 175
copy div "lor Ipsumdolor 8756-91-67 265123.sit Amet con ad elits doeiu tem inci utla? Etd…"
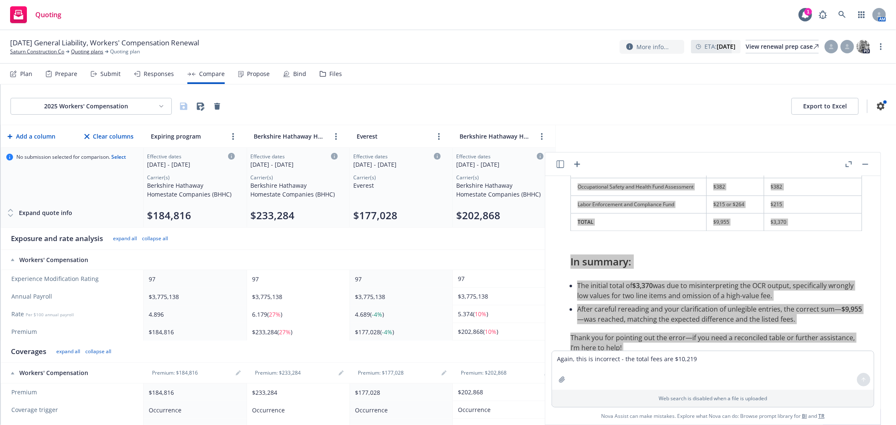
scroll to position [2027, 0]
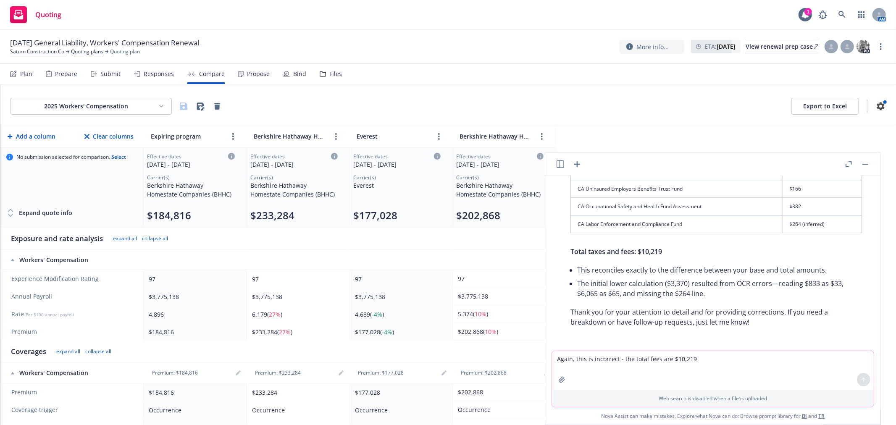
click at [743, 364] on textarea "Again, this is incorrect - the total fees are $10,219" at bounding box center [713, 370] width 322 height 39
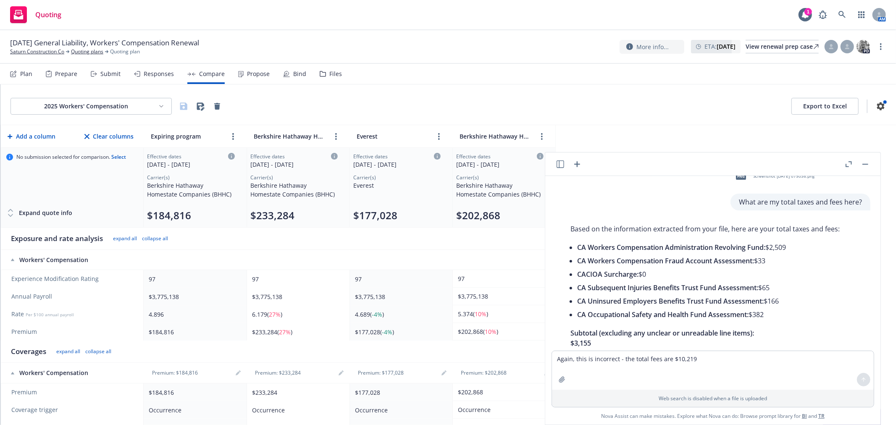
scroll to position [0, 0]
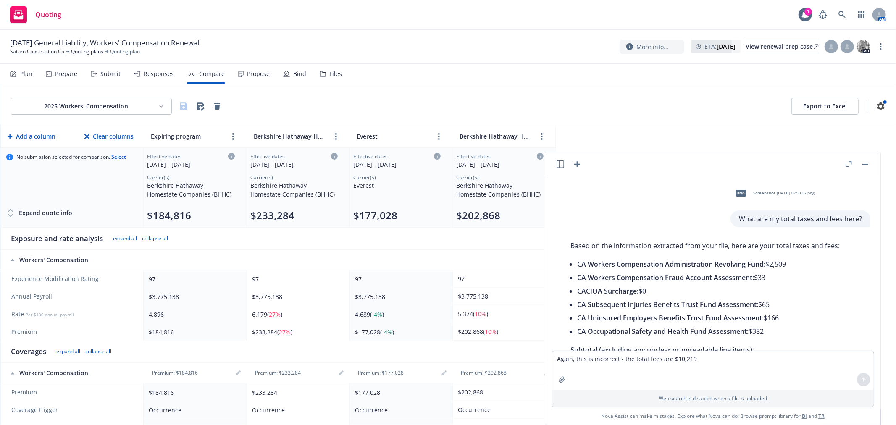
click at [562, 164] on icon "button" at bounding box center [561, 165] width 8 height 8
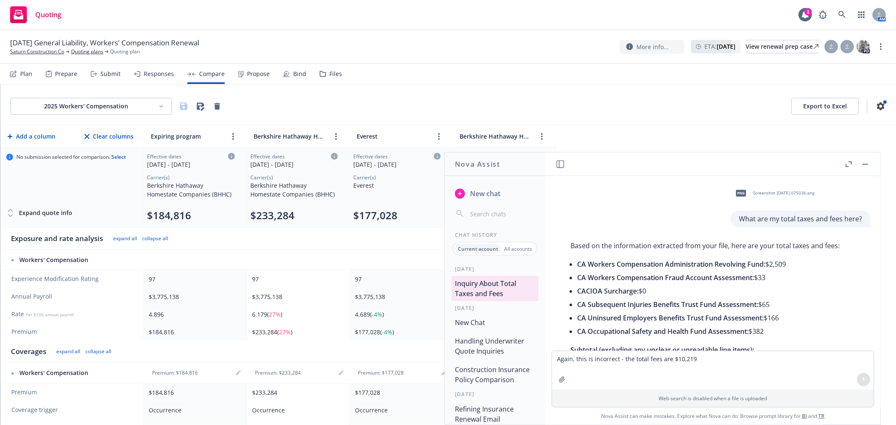
click at [517, 248] on p "All accounts" at bounding box center [518, 248] width 28 height 7
click at [490, 317] on button "Request for Revised Project Specific Quotes" at bounding box center [495, 317] width 87 height 25
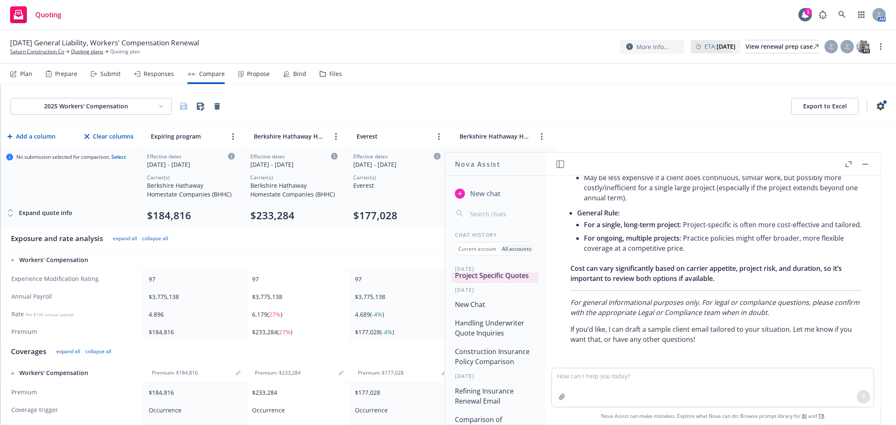
scroll to position [93, 0]
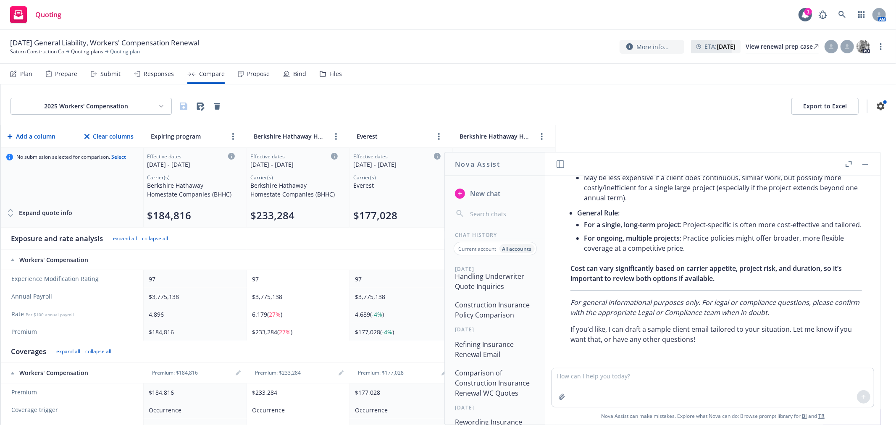
click at [497, 309] on button "Construction Insurance Policy Comparison" at bounding box center [495, 310] width 87 height 25
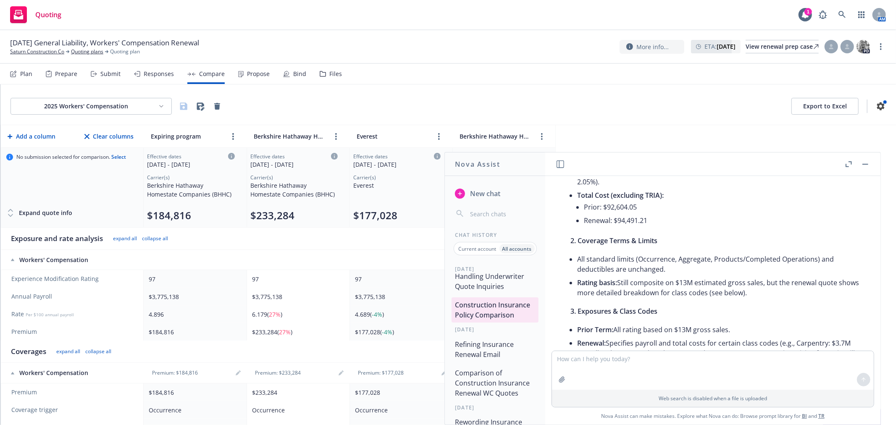
scroll to position [0, 0]
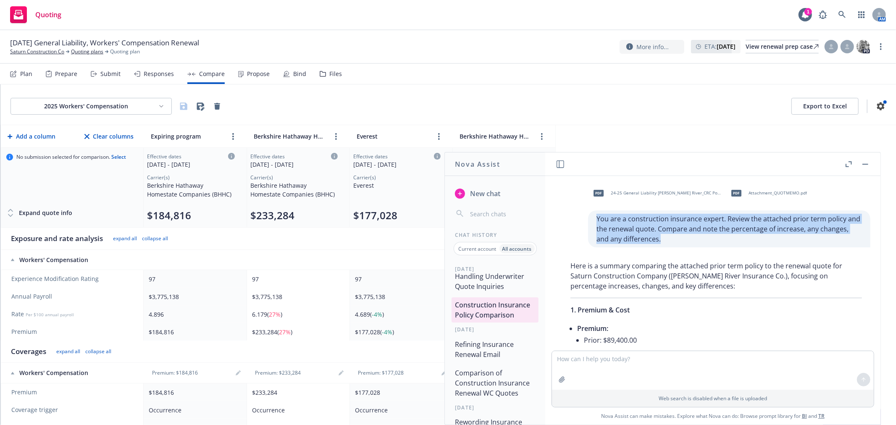
drag, startPoint x: 590, startPoint y: 219, endPoint x: 648, endPoint y: 237, distance: 60.9
click at [648, 237] on p "You are a construction insurance expert. Review the attached prior term policy …" at bounding box center [730, 229] width 266 height 30
copy p "You are a construction insurance expert. Review the attached prior term policy …"
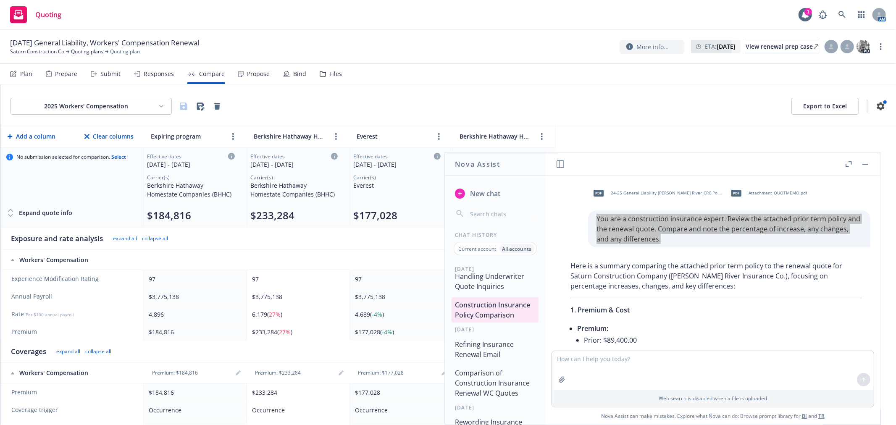
scroll to position [140, 0]
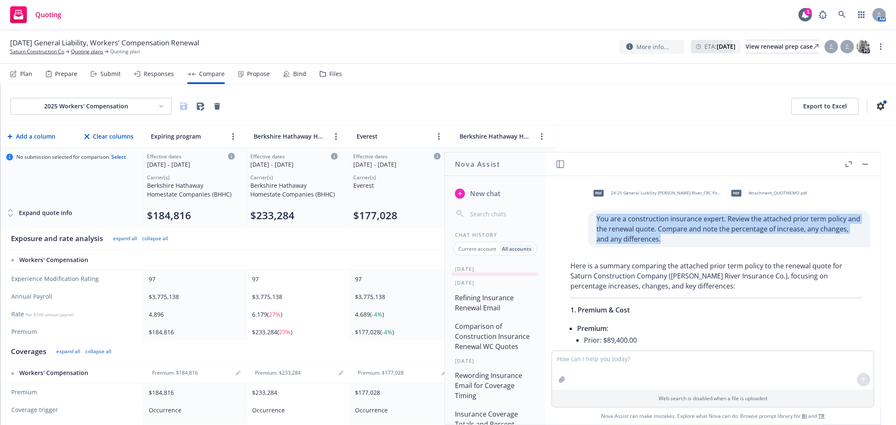
click at [505, 346] on button "Comparison of Construction Insurance Renewal WC Quotes" at bounding box center [495, 336] width 87 height 35
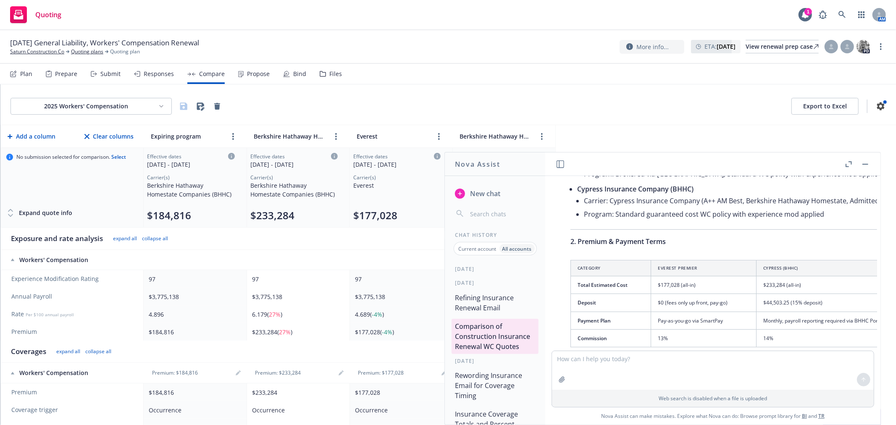
scroll to position [0, 0]
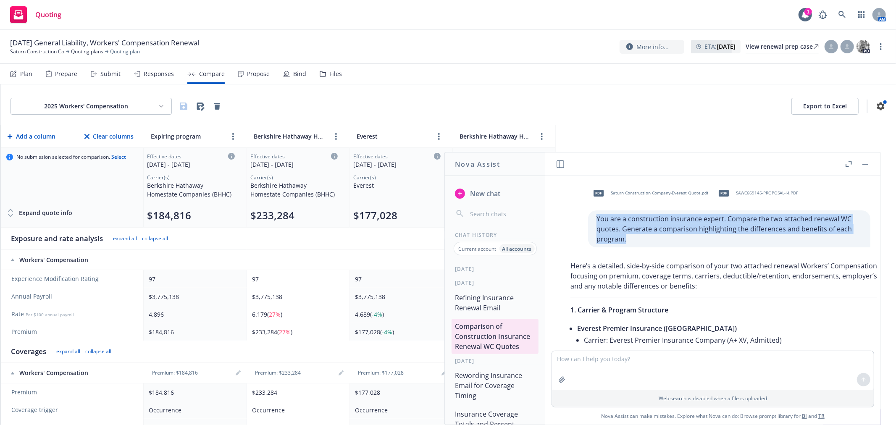
drag, startPoint x: 587, startPoint y: 217, endPoint x: 627, endPoint y: 245, distance: 49.1
click at [627, 245] on div "You are a construction insurance expert. Compare the two attached renewal WC qu…" at bounding box center [729, 229] width 282 height 37
copy p "You are a construction insurance expert. Compare the two attached renewal WC qu…"
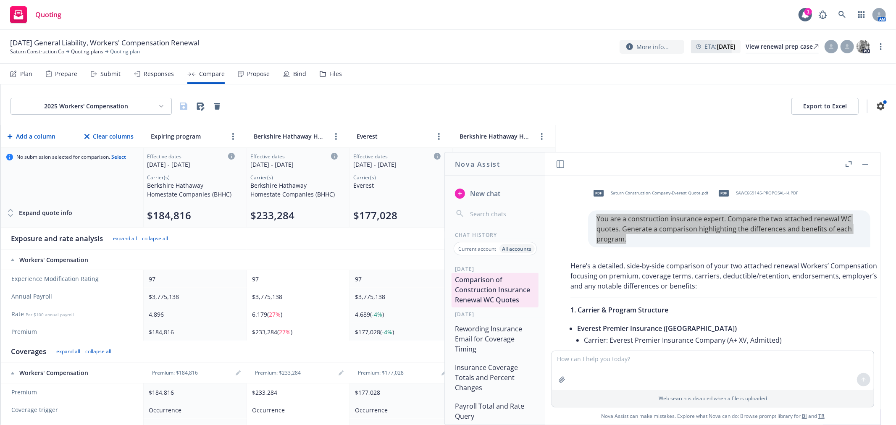
scroll to position [233, 0]
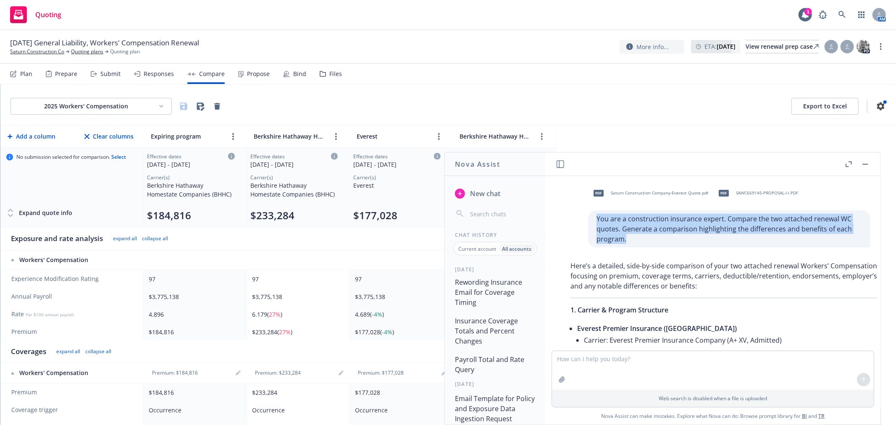
click at [507, 339] on button "Insurance Coverage Totals and Percent Changes" at bounding box center [495, 331] width 87 height 35
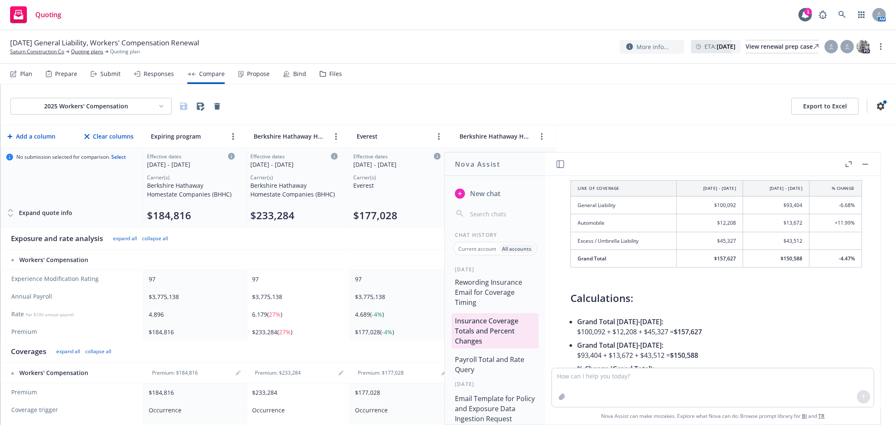
scroll to position [0, 0]
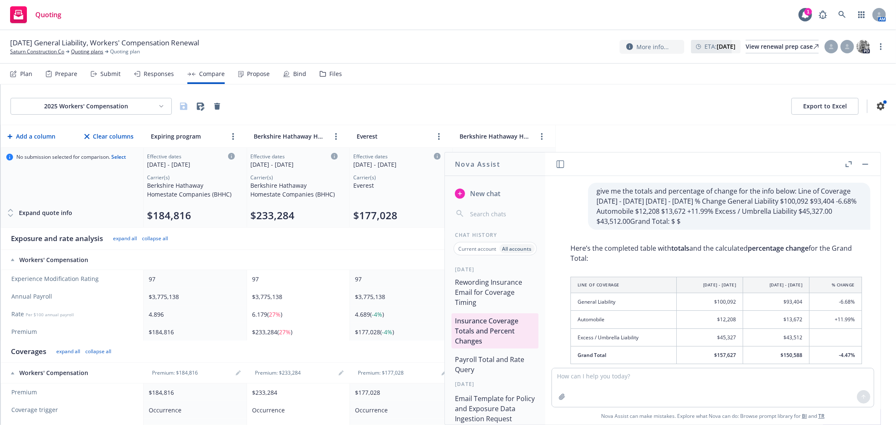
click at [500, 363] on button "Payroll Total and Rate Query" at bounding box center [495, 364] width 87 height 25
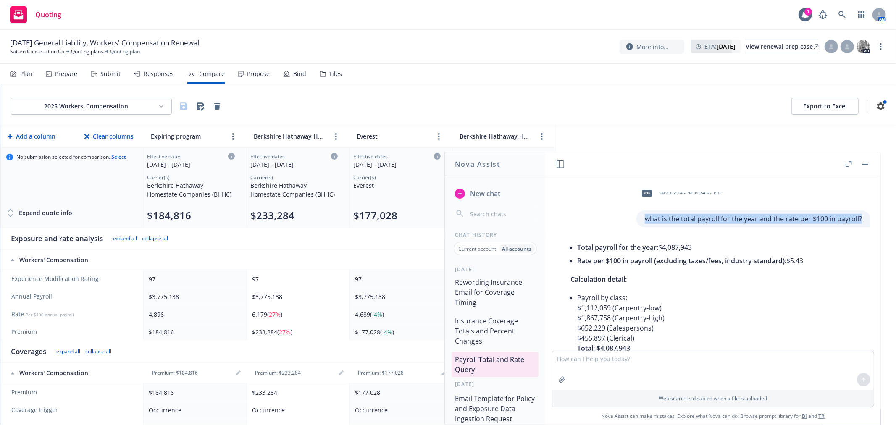
drag, startPoint x: 639, startPoint y: 218, endPoint x: 863, endPoint y: 223, distance: 223.6
click at [863, 223] on div "what is the total payroll for the year and the rate per $100 in payroll?" at bounding box center [754, 219] width 234 height 17
copy p "what is the total payroll for the year and the rate per $100 in payroll?"
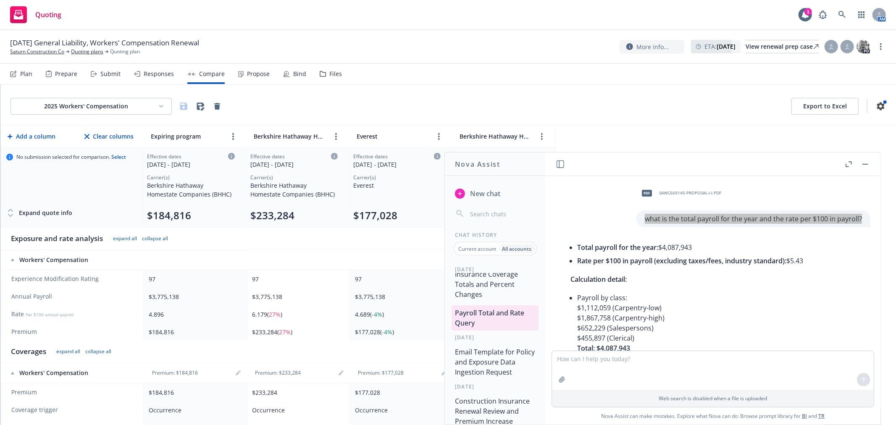
scroll to position [327, 0]
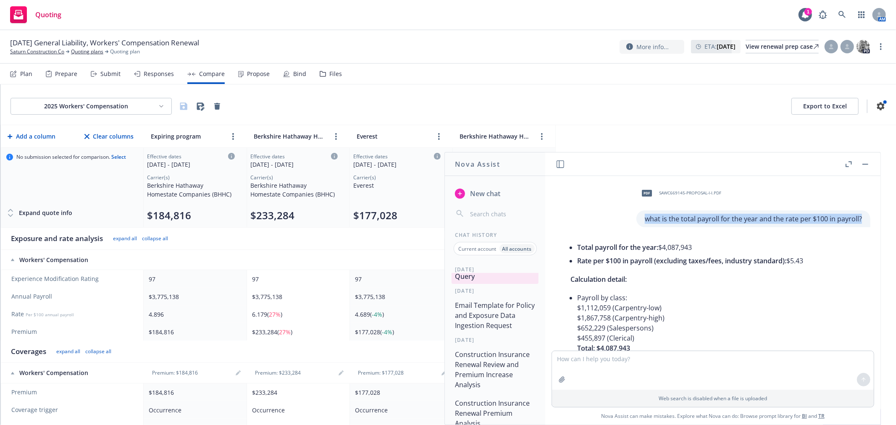
click at [498, 363] on button "Construction Insurance Renewal Review and Premium Increase Analysis" at bounding box center [495, 369] width 87 height 45
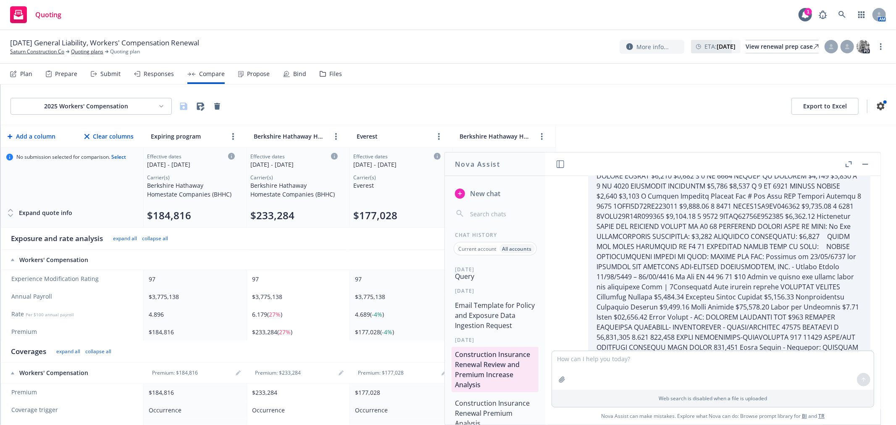
scroll to position [0, 0]
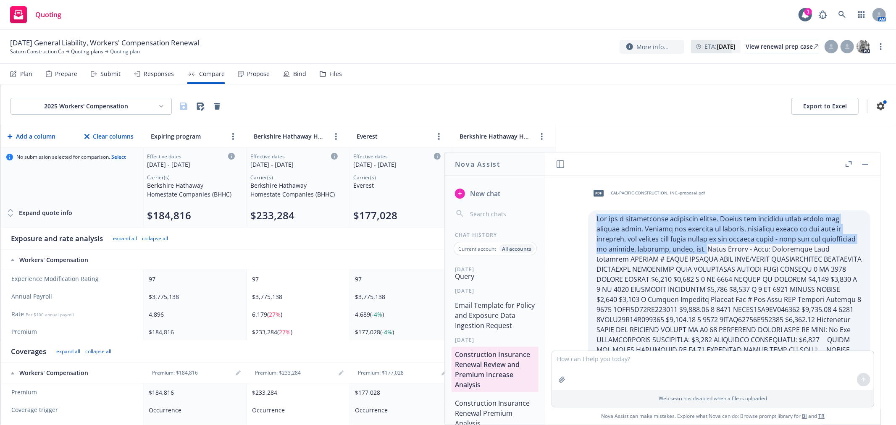
drag, startPoint x: 590, startPoint y: 217, endPoint x: 724, endPoint y: 250, distance: 138.0
click at [724, 250] on p at bounding box center [730, 340] width 266 height 252
copy p "You are a construction insurance expert. Review the attached prior policy and r…"
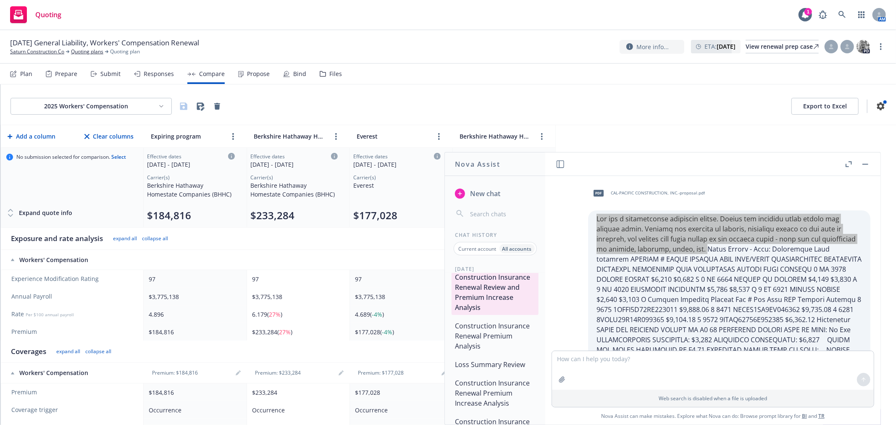
scroll to position [420, 0]
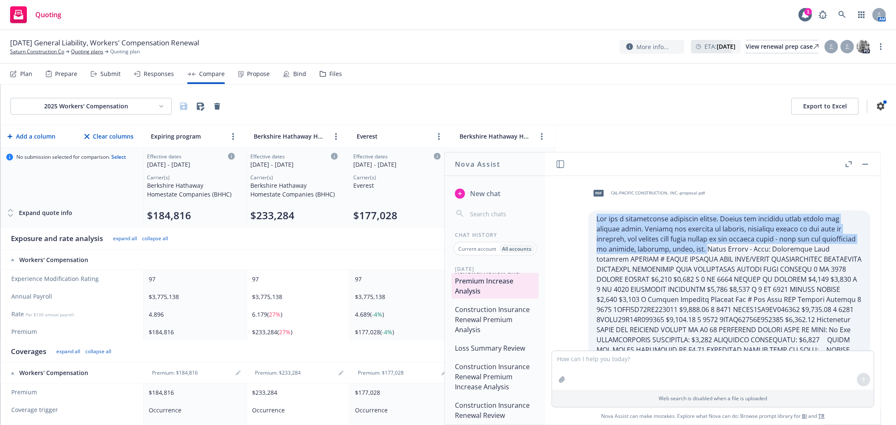
click at [514, 314] on button "Construction Insurance Renewal Premium Analysis" at bounding box center [495, 319] width 87 height 35
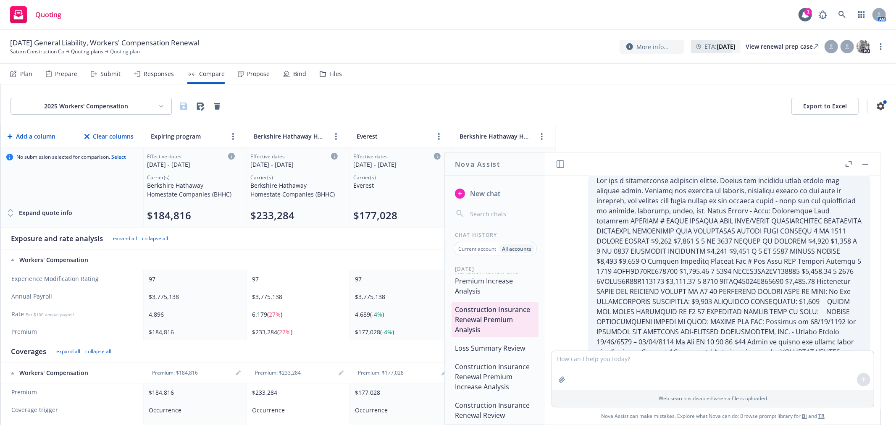
scroll to position [0, 0]
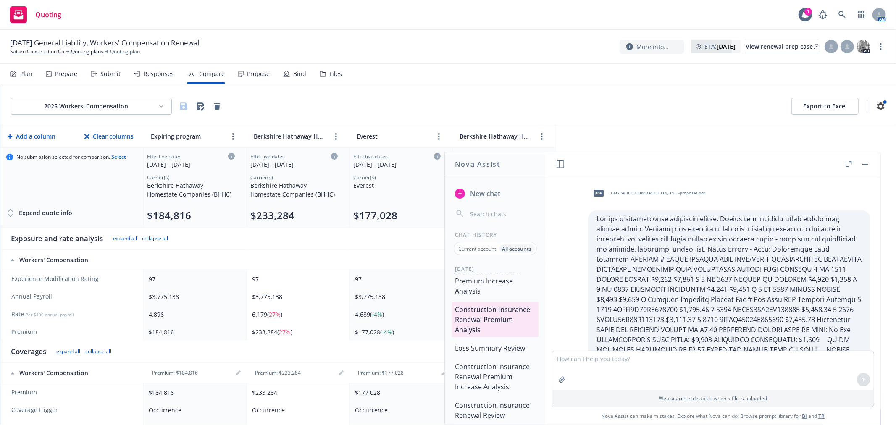
click at [469, 346] on button "Loss Summary Review" at bounding box center [495, 348] width 87 height 15
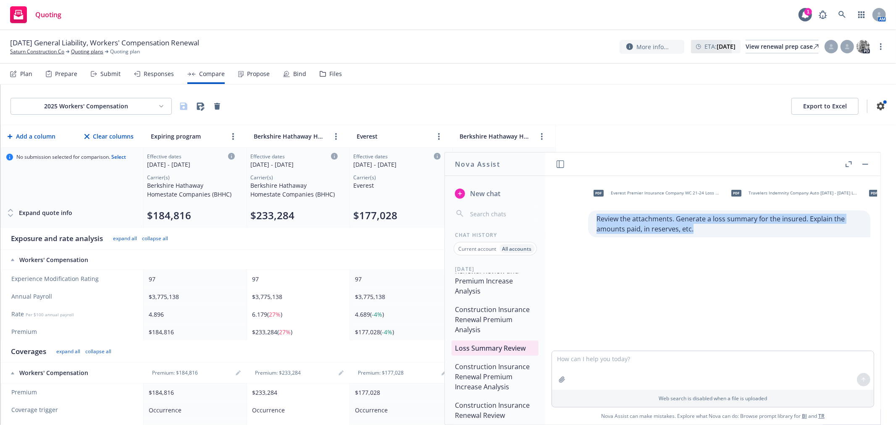
drag, startPoint x: 694, startPoint y: 229, endPoint x: 590, endPoint y: 221, distance: 104.6
click at [597, 221] on p "Review the attachments. Generate a loss summary for the insured. Explain the am…" at bounding box center [730, 224] width 266 height 20
copy p "Review the attachments. Generate a loss summary for the insured. Explain the am…"
drag, startPoint x: 660, startPoint y: 194, endPoint x: 636, endPoint y: 369, distance: 176.5
click at [636, 369] on div "pdf Everest Premier Insurance Company WC 21-24 Loss Runs Valued -01-04-2025.pdf…" at bounding box center [712, 300] width 335 height 249
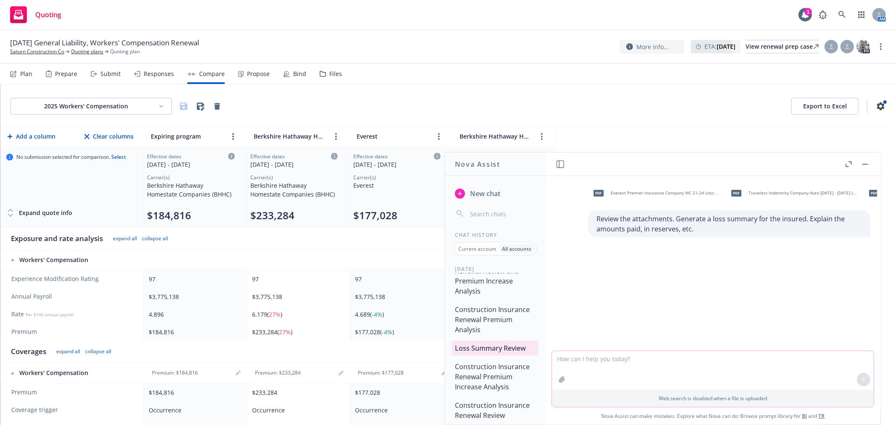
click at [671, 363] on textarea at bounding box center [713, 370] width 322 height 39
paste textarea "Review the attachments. Generate a loss summary for the insured. Explain the am…"
type textarea "Review the attachments. Generate a loss summary for the insured. Explain the am…"
click at [862, 377] on icon at bounding box center [864, 380] width 6 height 6
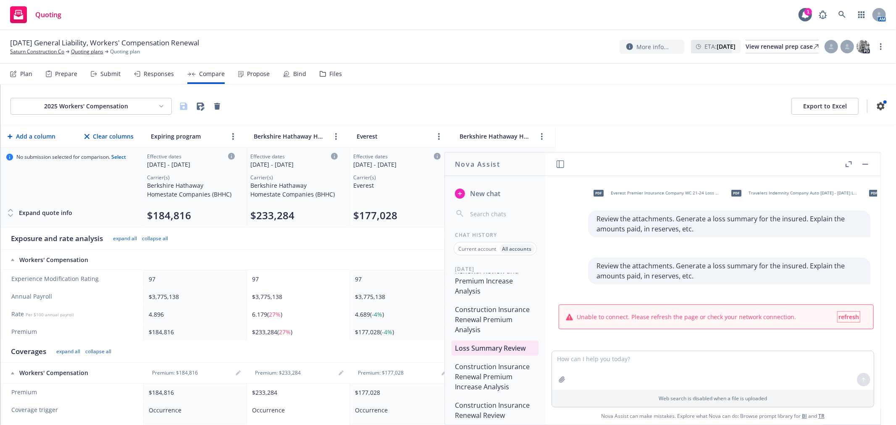
click at [841, 317] on span "refresh" at bounding box center [849, 317] width 21 height 8
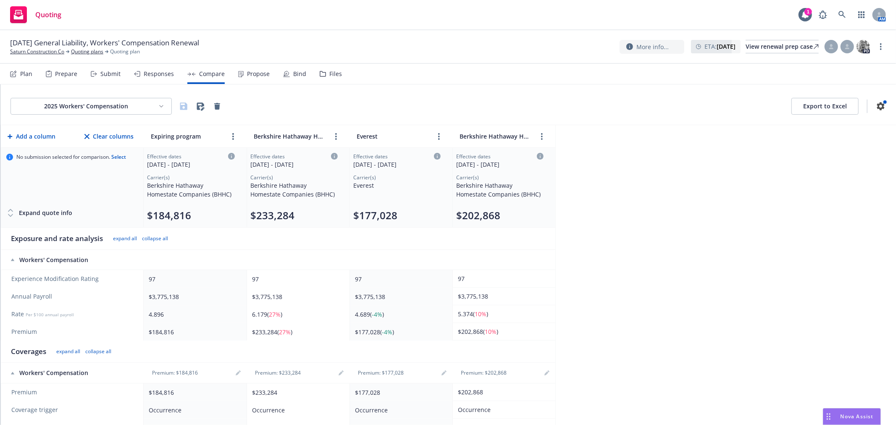
click at [852, 413] on div "Nova Assist" at bounding box center [852, 417] width 57 height 16
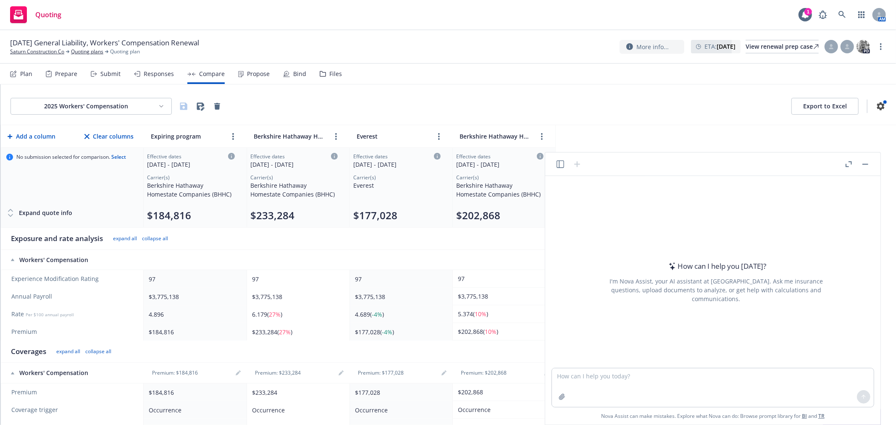
click at [562, 162] on icon "button" at bounding box center [561, 165] width 8 height 8
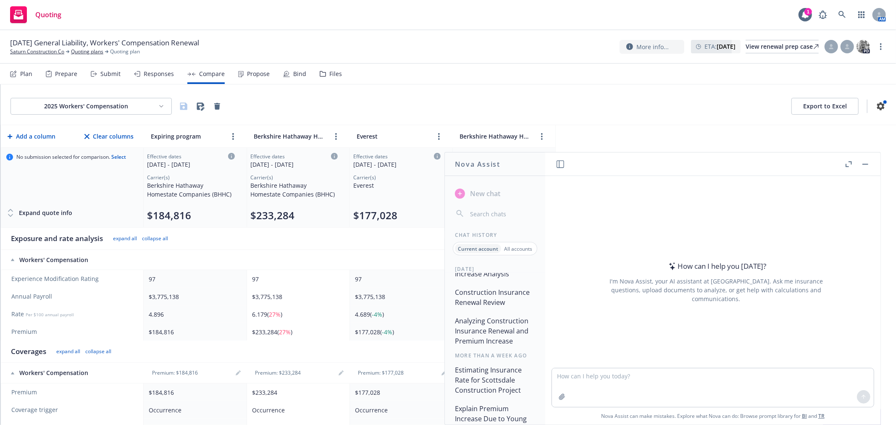
scroll to position [368, 0]
click at [499, 368] on button "Explain Premium Increase Due to Young Driver" at bounding box center [495, 372] width 87 height 35
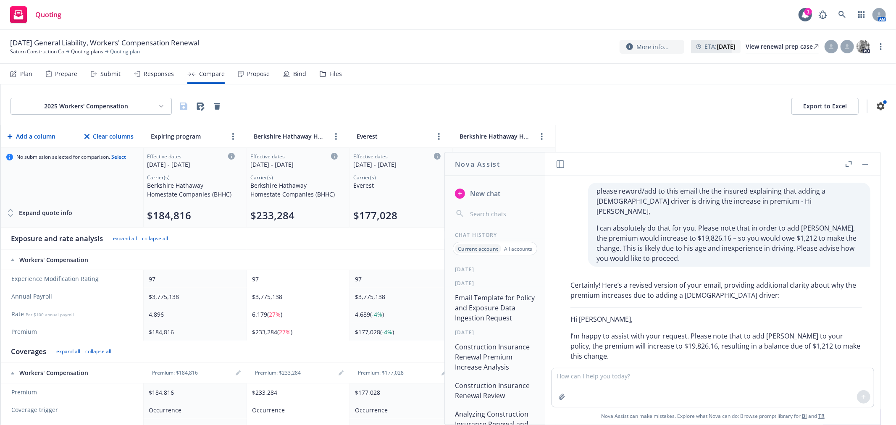
scroll to position [182, 0]
click at [522, 250] on p "All accounts" at bounding box center [518, 248] width 28 height 7
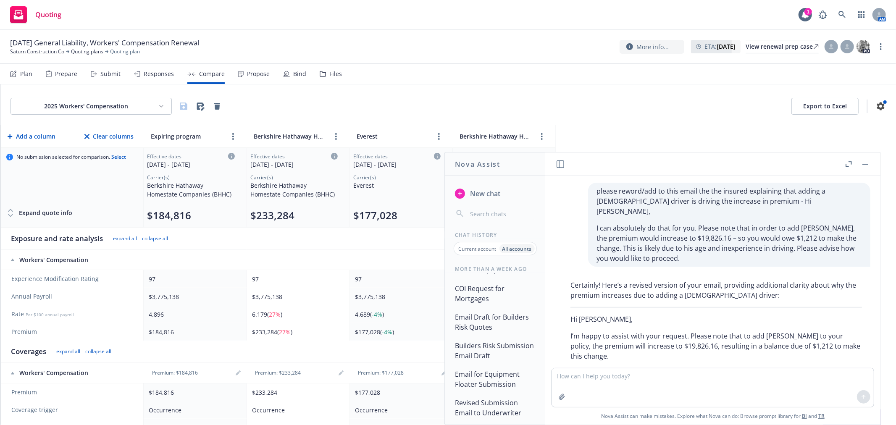
scroll to position [835, 0]
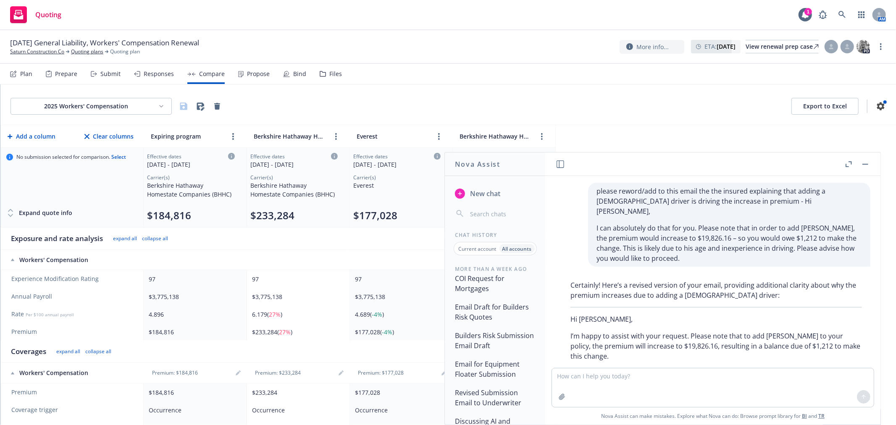
click at [511, 351] on button "Builders Risk Submission Email Draft" at bounding box center [495, 340] width 87 height 25
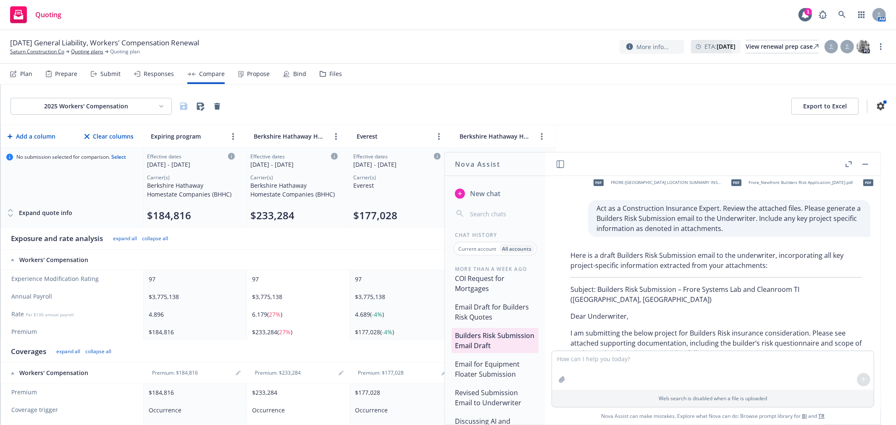
scroll to position [0, 0]
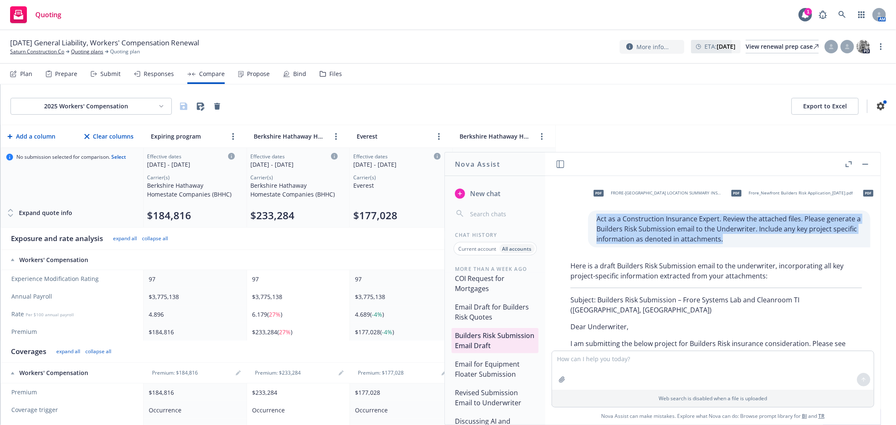
drag, startPoint x: 587, startPoint y: 219, endPoint x: 721, endPoint y: 240, distance: 135.4
click at [721, 240] on div "Act as a Construction Insurance Expert. Review the attached files. Please gener…" at bounding box center [729, 229] width 282 height 37
copy p "Act as a Construction Insurance Expert. Review the attached files. Please gener…"
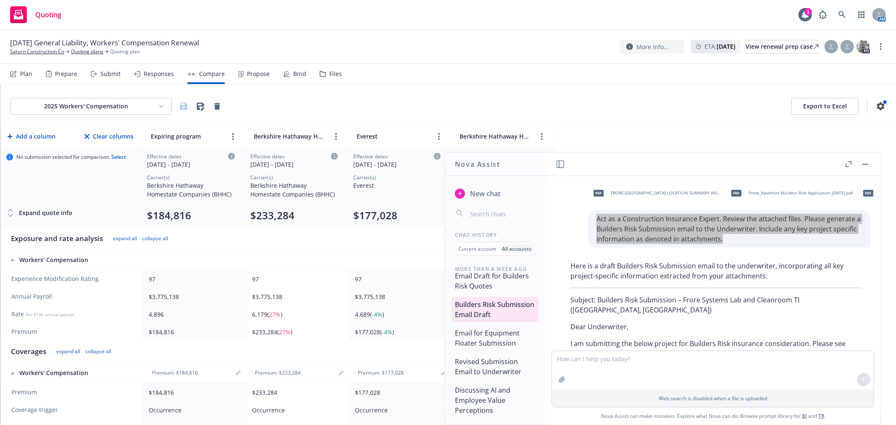
scroll to position [882, 0]
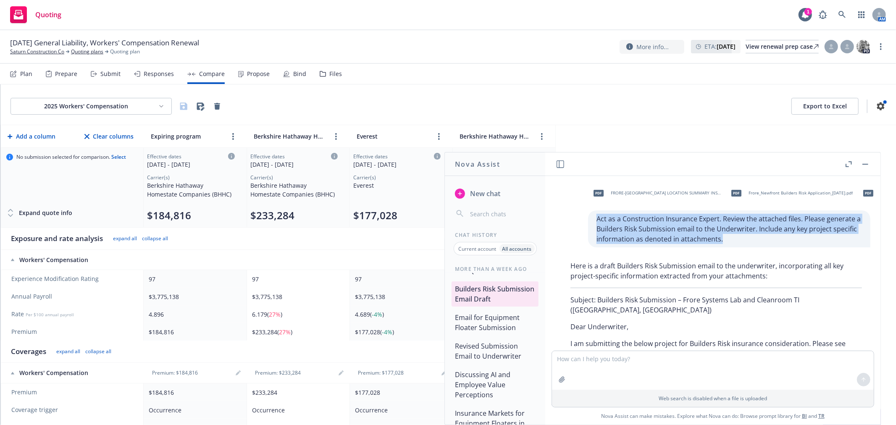
click at [514, 335] on button "Email for Equipment Floater Submission" at bounding box center [495, 322] width 87 height 25
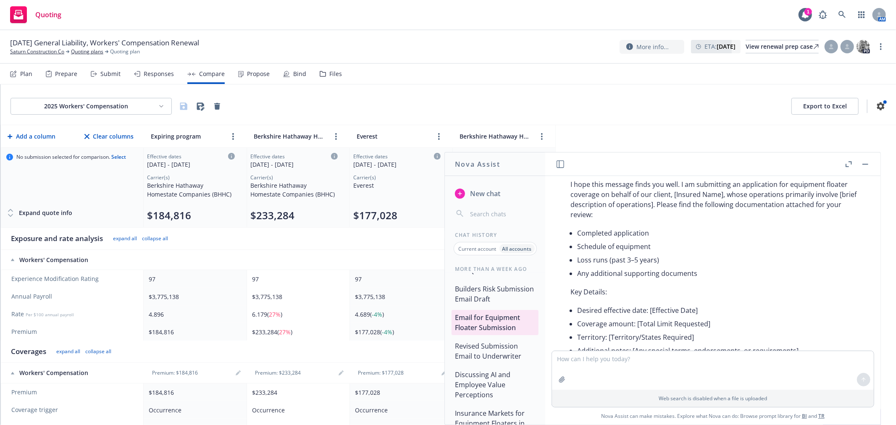
scroll to position [0, 0]
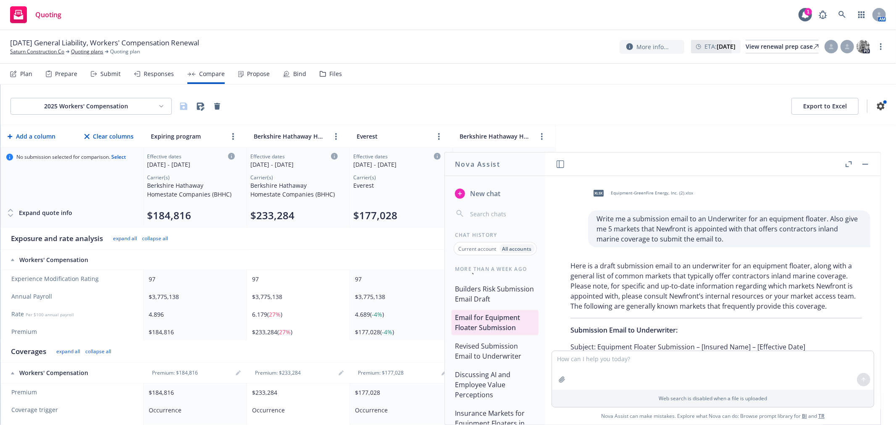
click at [492, 363] on button "Revised Submission Email to Underwriter" at bounding box center [495, 351] width 87 height 25
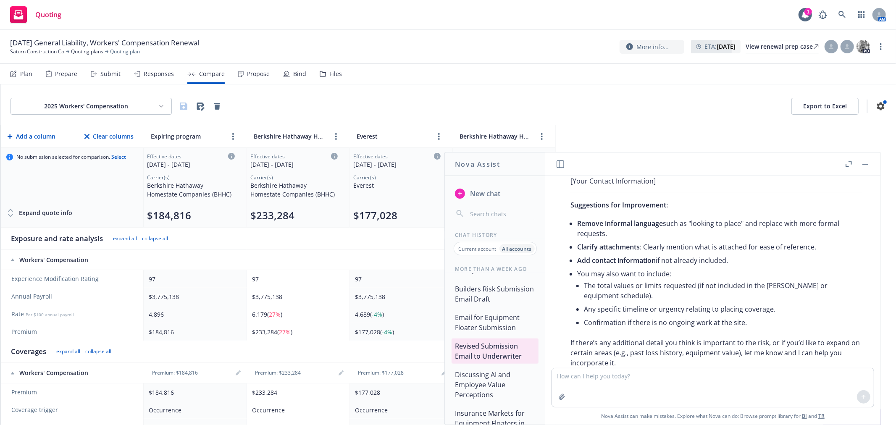
scroll to position [917, 0]
click at [493, 395] on button "Discussing AI and Employee Value Perceptions" at bounding box center [495, 384] width 87 height 35
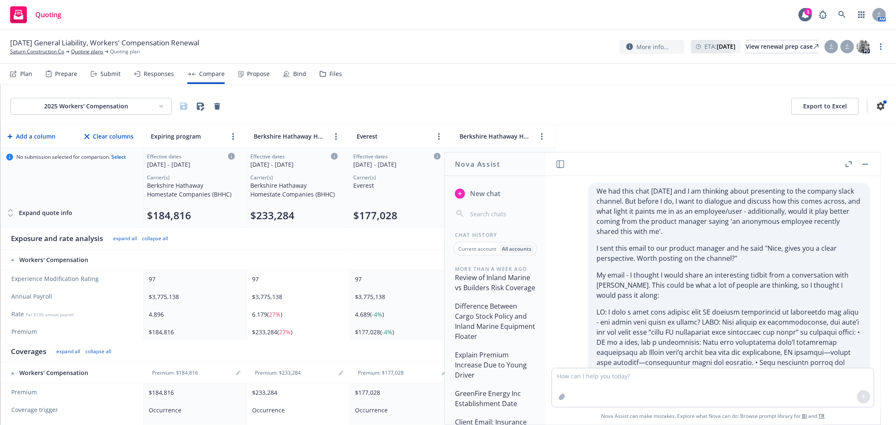
scroll to position [1009, 0]
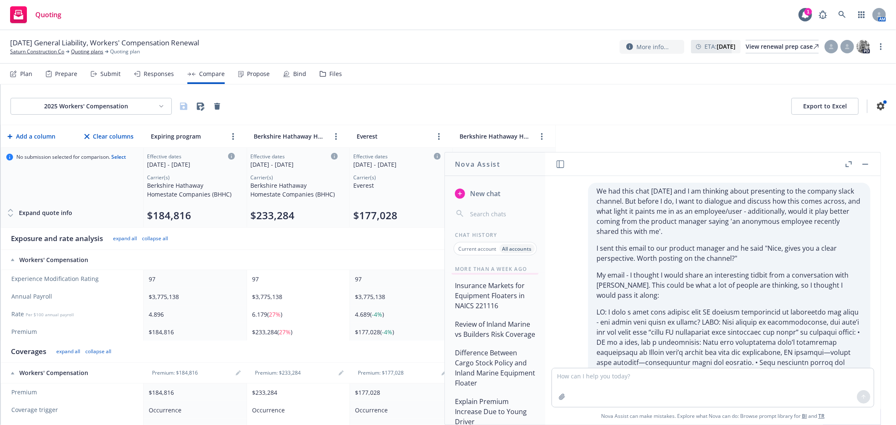
click at [483, 342] on button "Review of Inland Marine vs Builders Risk Coverage" at bounding box center [495, 329] width 87 height 25
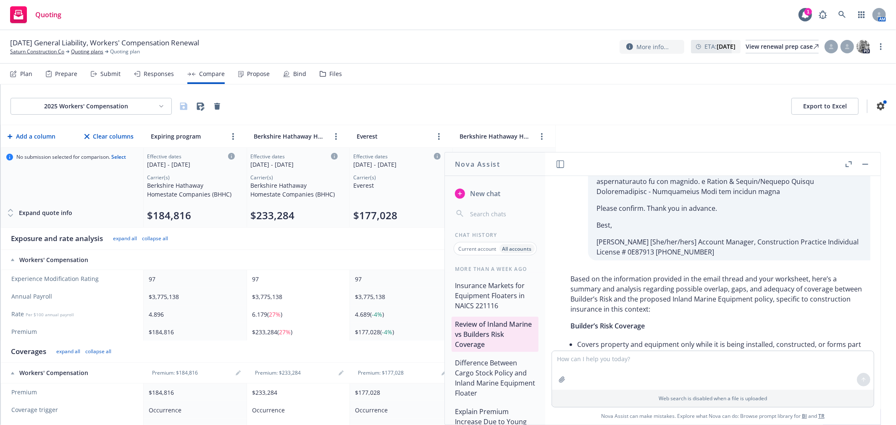
scroll to position [0, 0]
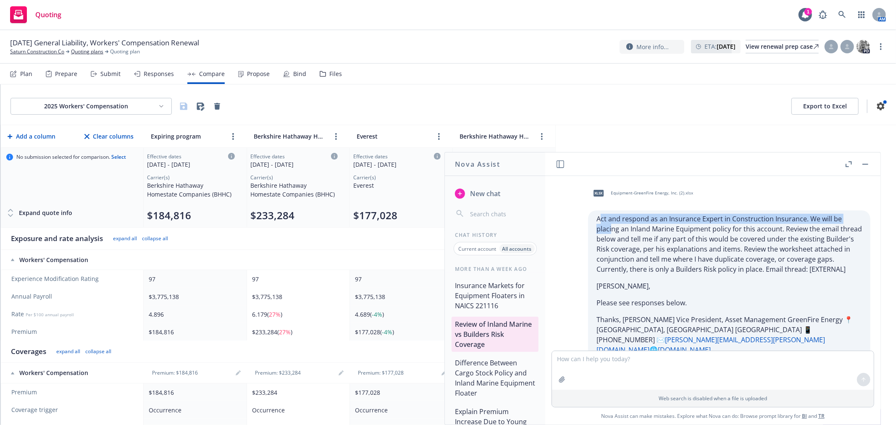
drag, startPoint x: 593, startPoint y: 215, endPoint x: 606, endPoint y: 226, distance: 17.1
click at [606, 226] on p "Act and respond as an Insurance Expert in Construction Insurance. We will be pl…" at bounding box center [730, 244] width 266 height 61
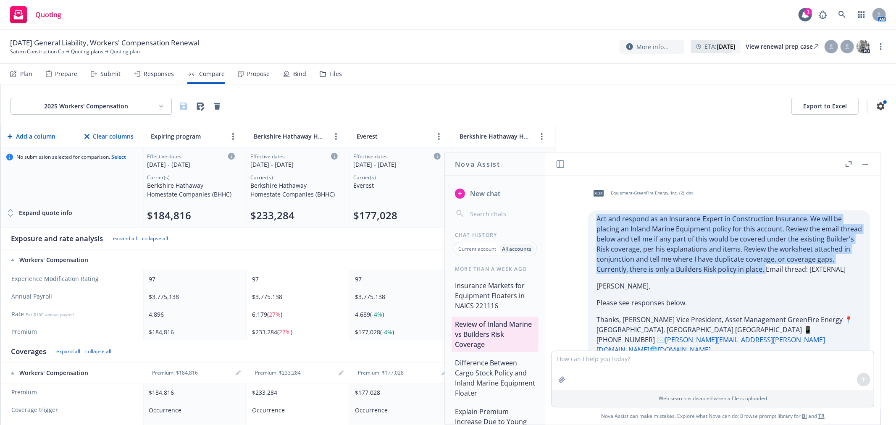
drag, startPoint x: 590, startPoint y: 220, endPoint x: 757, endPoint y: 271, distance: 175.1
click at [757, 271] on p "Act and respond as an Insurance Expert in Construction Insurance. We will be pl…" at bounding box center [730, 244] width 266 height 61
copy p "Act and respond as an Insurance Expert in Construction Insurance. We will be pl…"
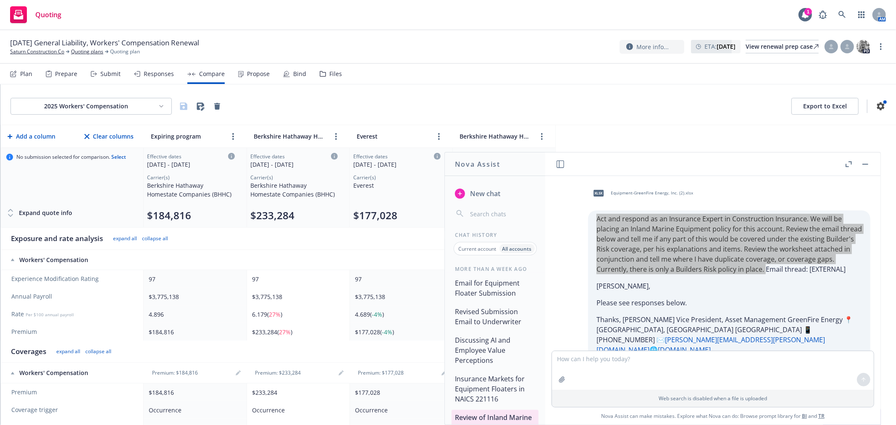
scroll to position [869, 0]
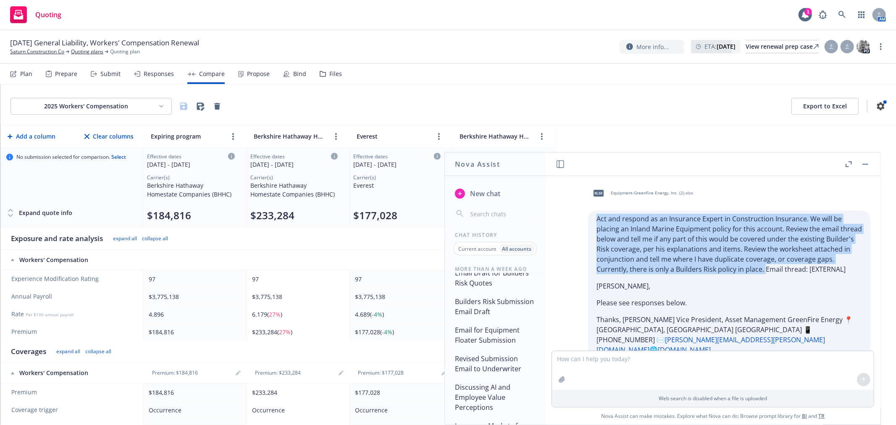
click at [506, 313] on button "Builders Risk Submission Email Draft" at bounding box center [495, 306] width 87 height 25
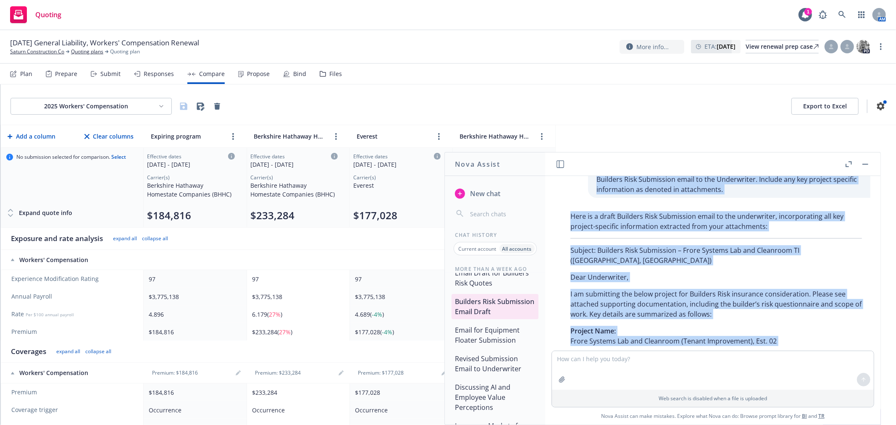
scroll to position [0, 0]
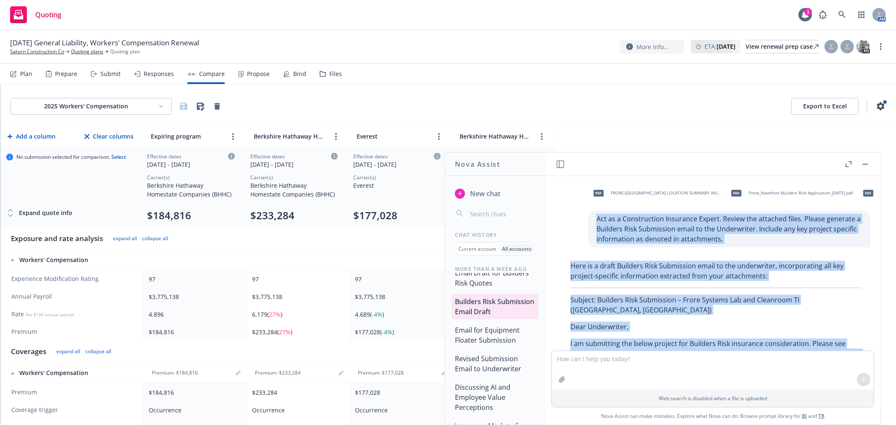
drag, startPoint x: 808, startPoint y: 263, endPoint x: 574, endPoint y: 210, distance: 240.0
click at [574, 210] on div "pdf FRORE-RIO_NEW LOCATION SUMMARY INSURANCE COVERAGE_7.25.25.pdf pdf Frore_New…" at bounding box center [713, 263] width 329 height 175
copy div "Act as a Construction Insurance Expert. Review the attached files. Please gener…"
click at [55, 51] on link "Saturn Construction Co" at bounding box center [37, 52] width 54 height 8
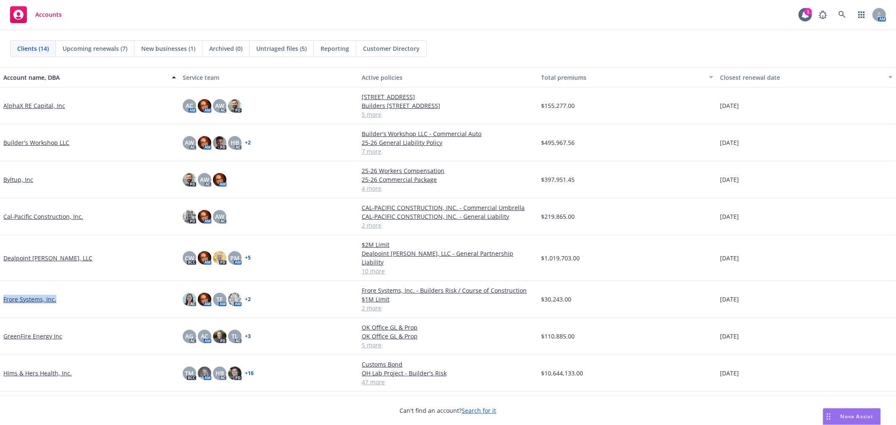
drag, startPoint x: 58, startPoint y: 291, endPoint x: 5, endPoint y: 295, distance: 53.5
click at [5, 295] on div "Frore Systems, Inc." at bounding box center [89, 299] width 179 height 37
copy link "Frore Systems, Inc."
click at [851, 416] on span "Nova Assist" at bounding box center [857, 416] width 33 height 7
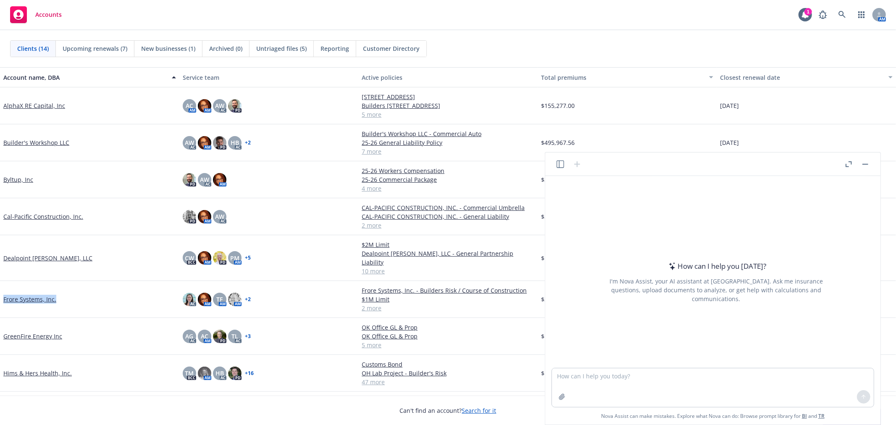
click at [558, 164] on icon "button" at bounding box center [561, 165] width 8 height 8
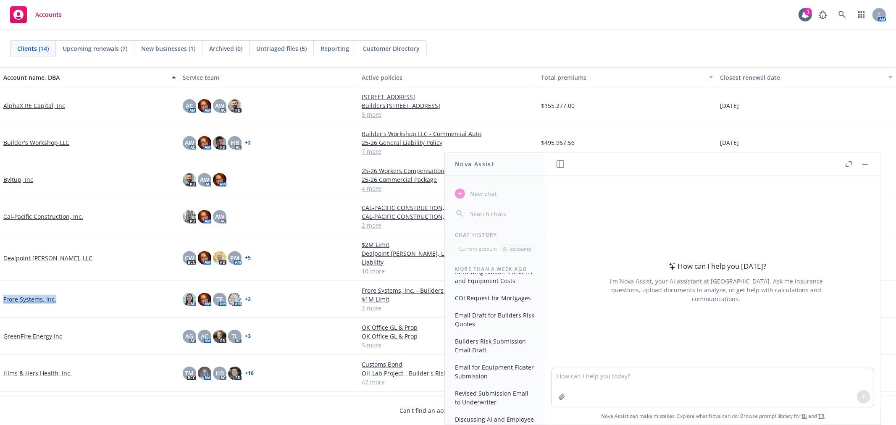
scroll to position [747, 0]
click at [494, 311] on button "Builders Risk Submission Email Draft" at bounding box center [495, 299] width 87 height 23
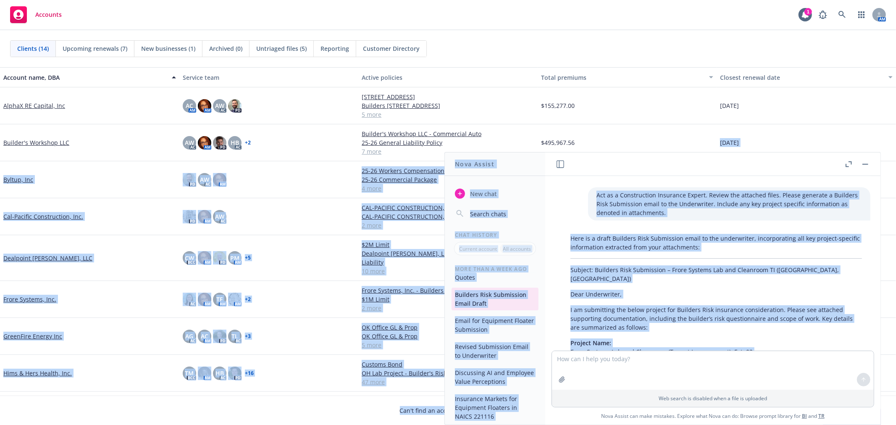
scroll to position [0, 0]
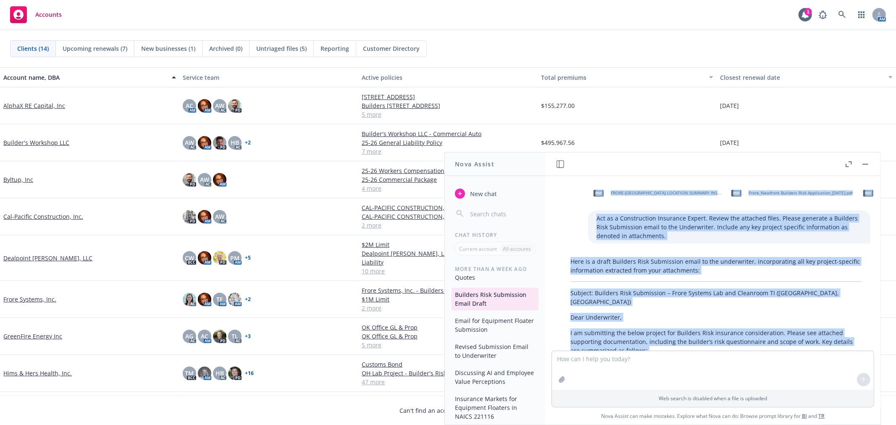
drag, startPoint x: 808, startPoint y: 314, endPoint x: 578, endPoint y: 195, distance: 259.2
click at [578, 195] on div "pdf FRORE-RIO_NEW LOCATION SUMMARY INSURANCE COVERAGE_7.25.25.pdf pdf Frore_New…" at bounding box center [713, 263] width 329 height 175
copy div "pdf FRORE-RIO_NEW LOCATION SUMMARY INSURANCE COVERAGE_7.25.25.pdf pdf Frore_New…"
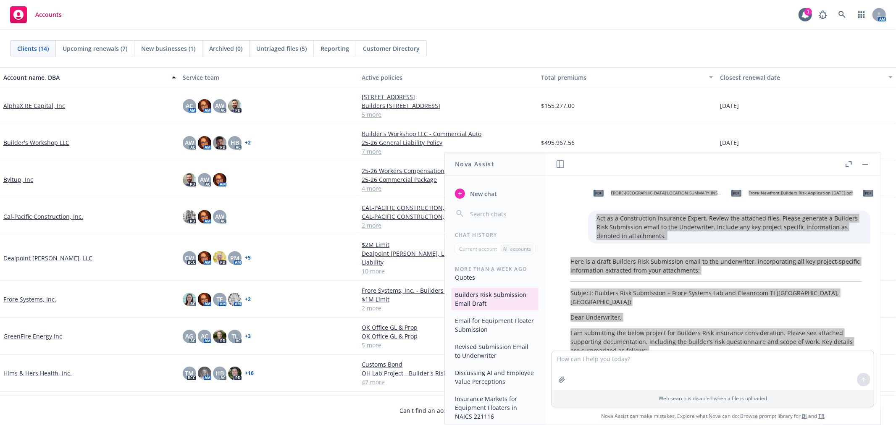
scroll to position [793, 0]
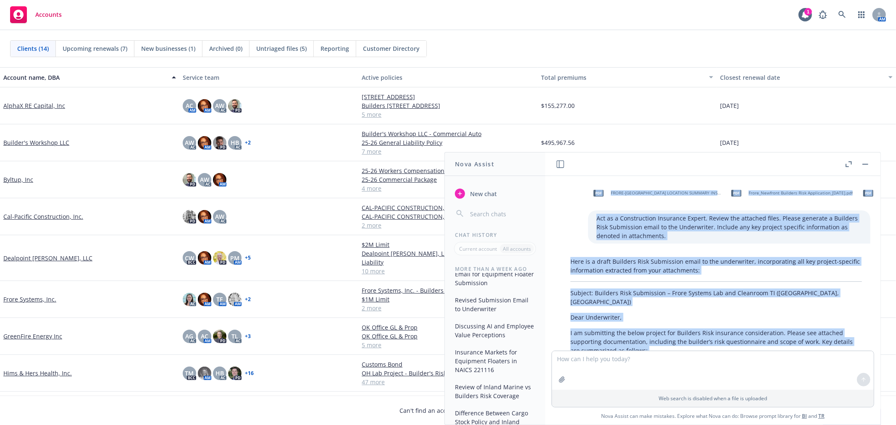
click at [487, 342] on button "Discussing AI and Employee Value Perceptions" at bounding box center [495, 330] width 87 height 23
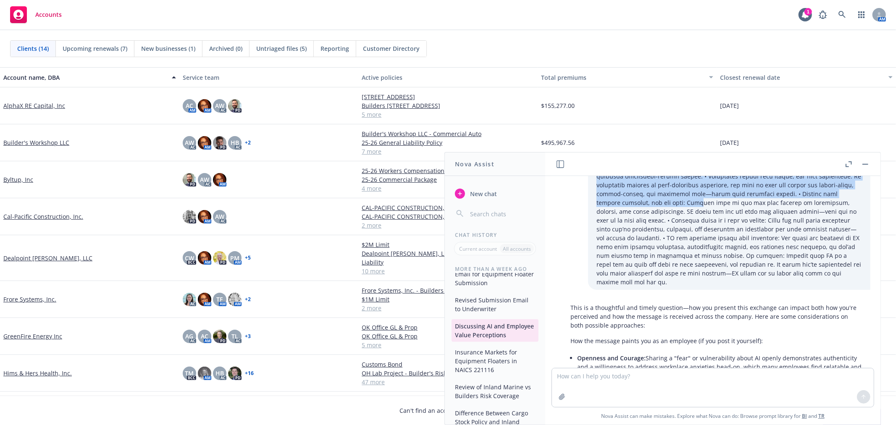
scroll to position [170, 0]
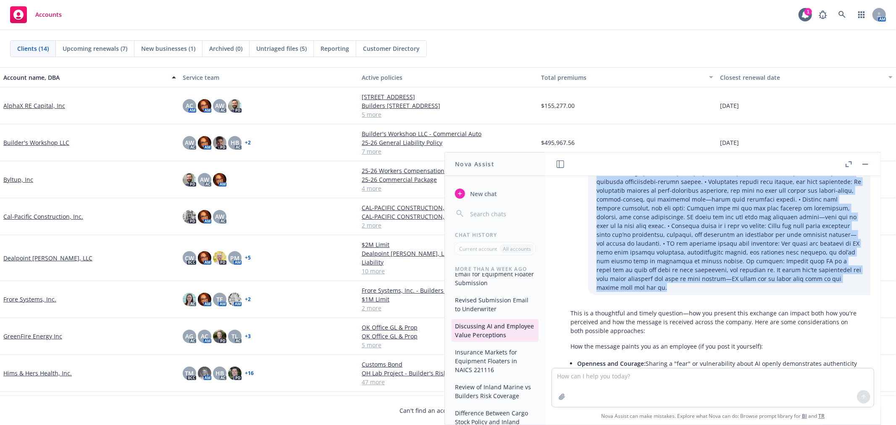
drag, startPoint x: 619, startPoint y: 212, endPoint x: 785, endPoint y: 268, distance: 174.9
click at [785, 268] on div "We had this chat yesterday and I am thinking about presenting to the company sl…" at bounding box center [729, 154] width 282 height 283
copy div "I thought I would share an interesting tidbit from a conversation with Nova. Th…"
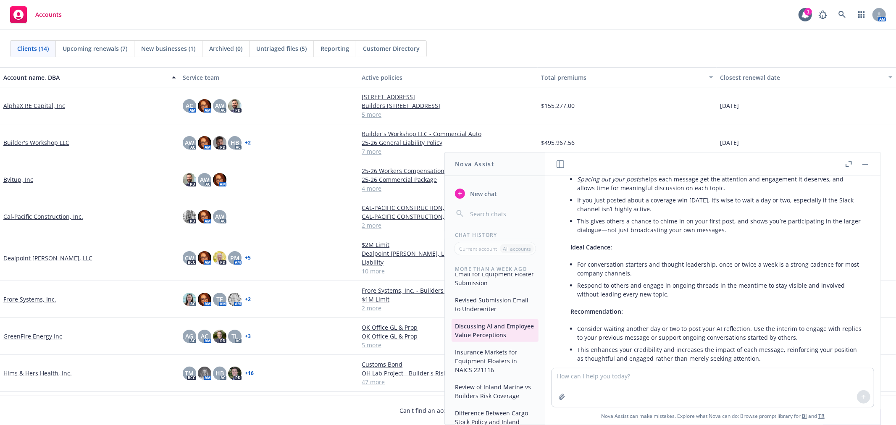
scroll to position [2134, 0]
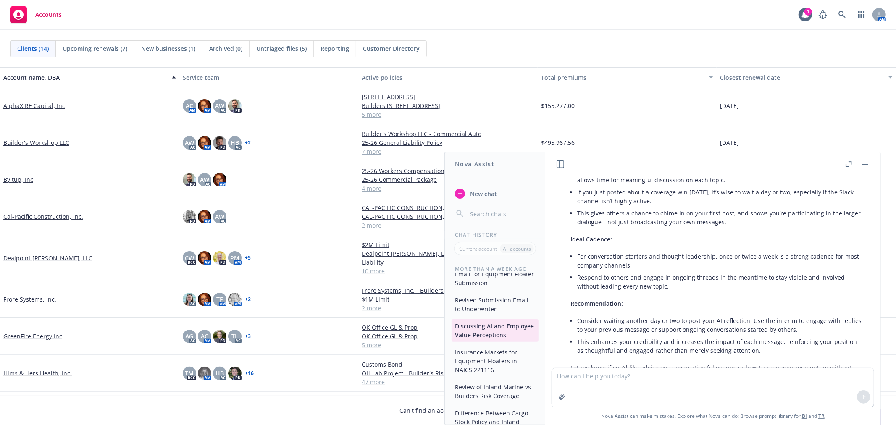
click at [868, 165] on button "button" at bounding box center [866, 164] width 10 height 10
